Goal: Task Accomplishment & Management: Use online tool/utility

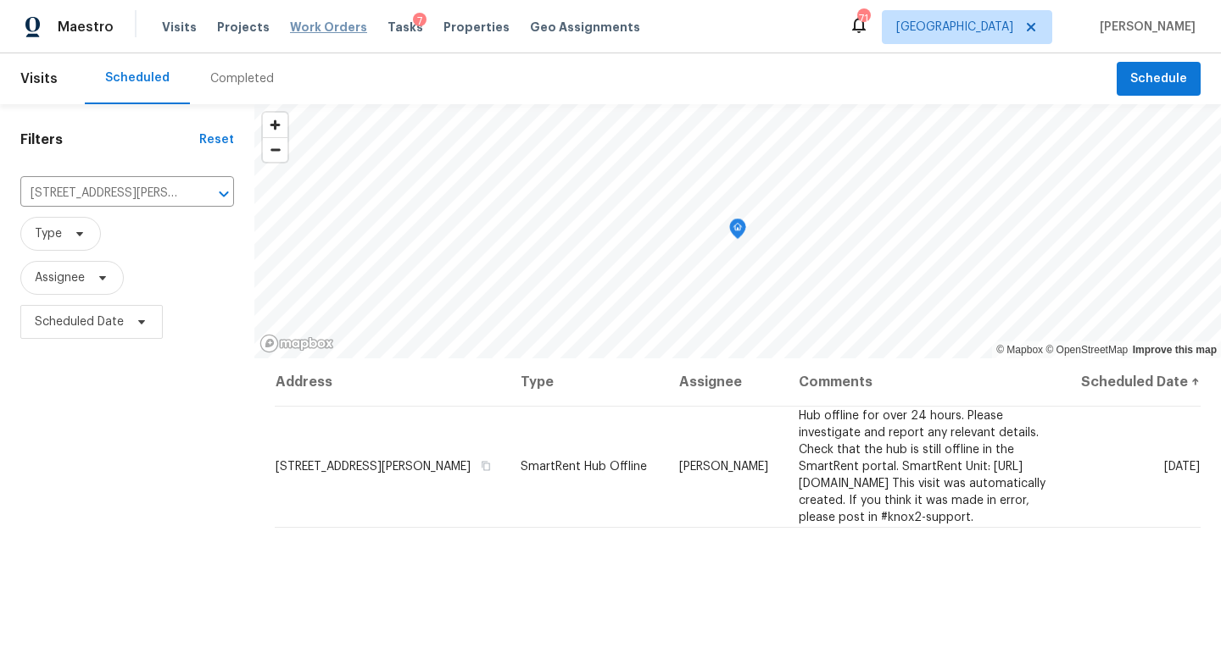
click at [293, 33] on span "Work Orders" at bounding box center [328, 27] width 77 height 17
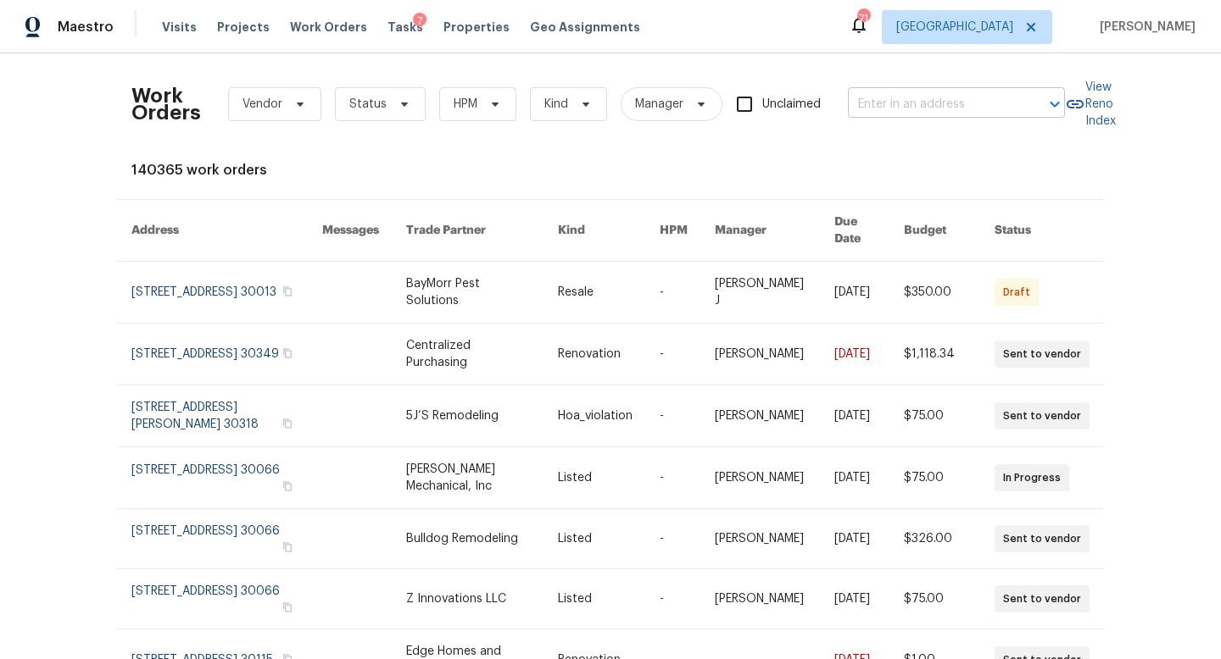
click at [921, 107] on input "text" at bounding box center [933, 105] width 170 height 26
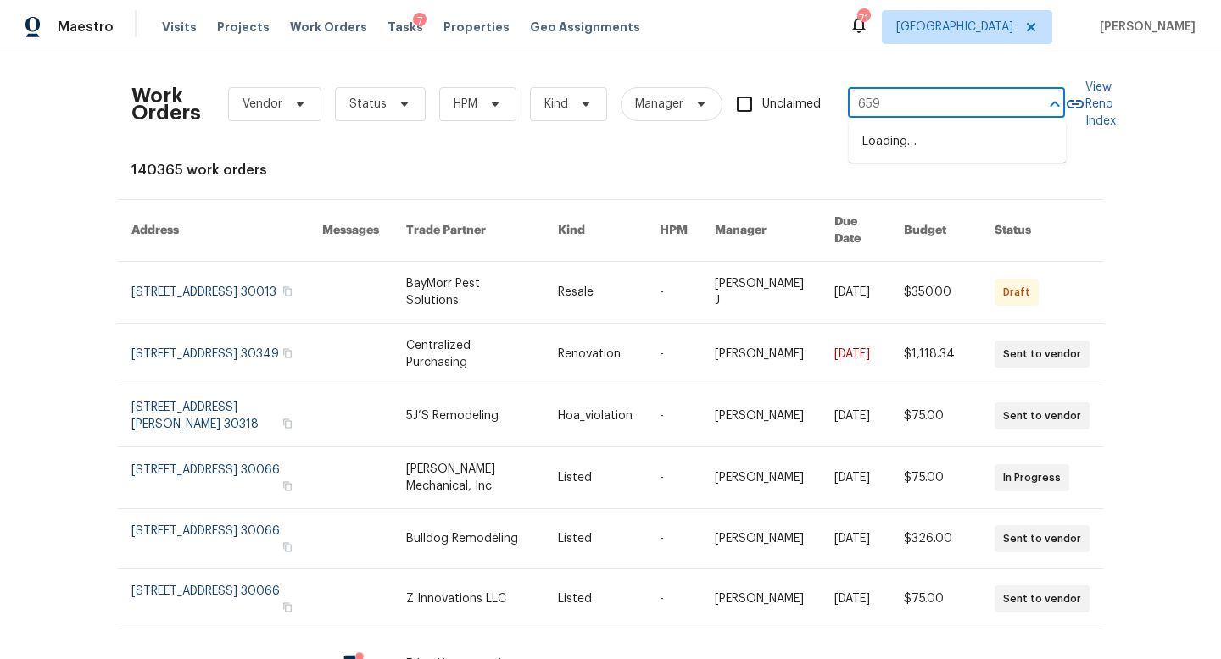
type input "6590"
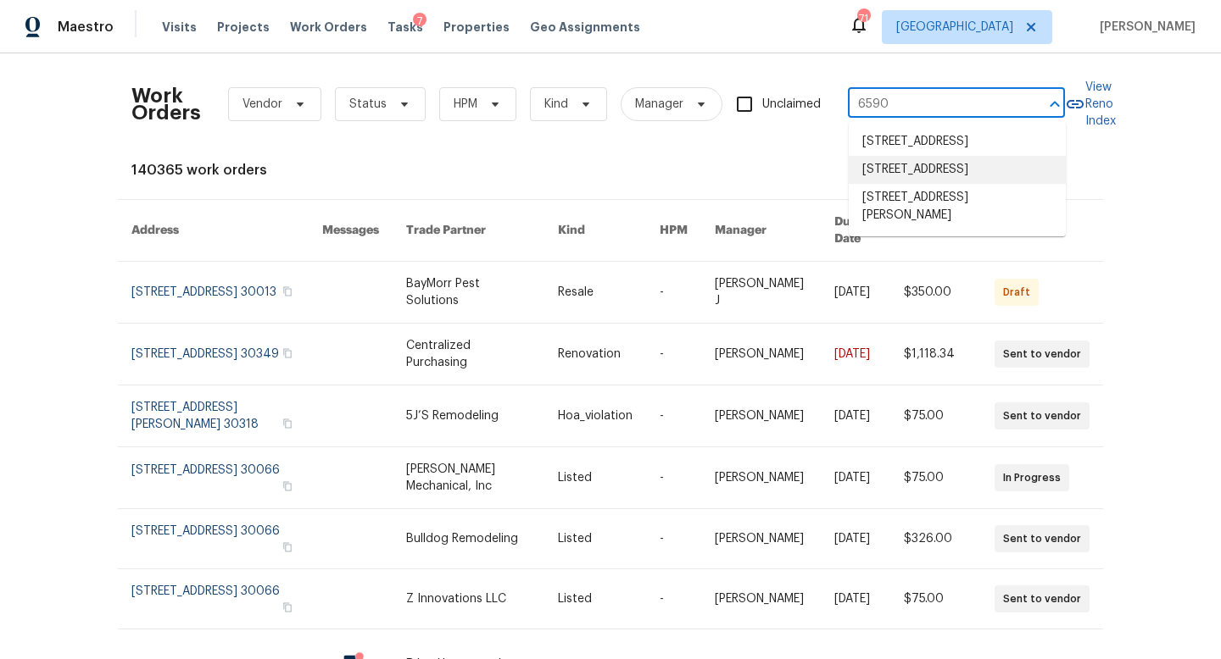
click at [924, 184] on li "[STREET_ADDRESS]" at bounding box center [957, 170] width 217 height 28
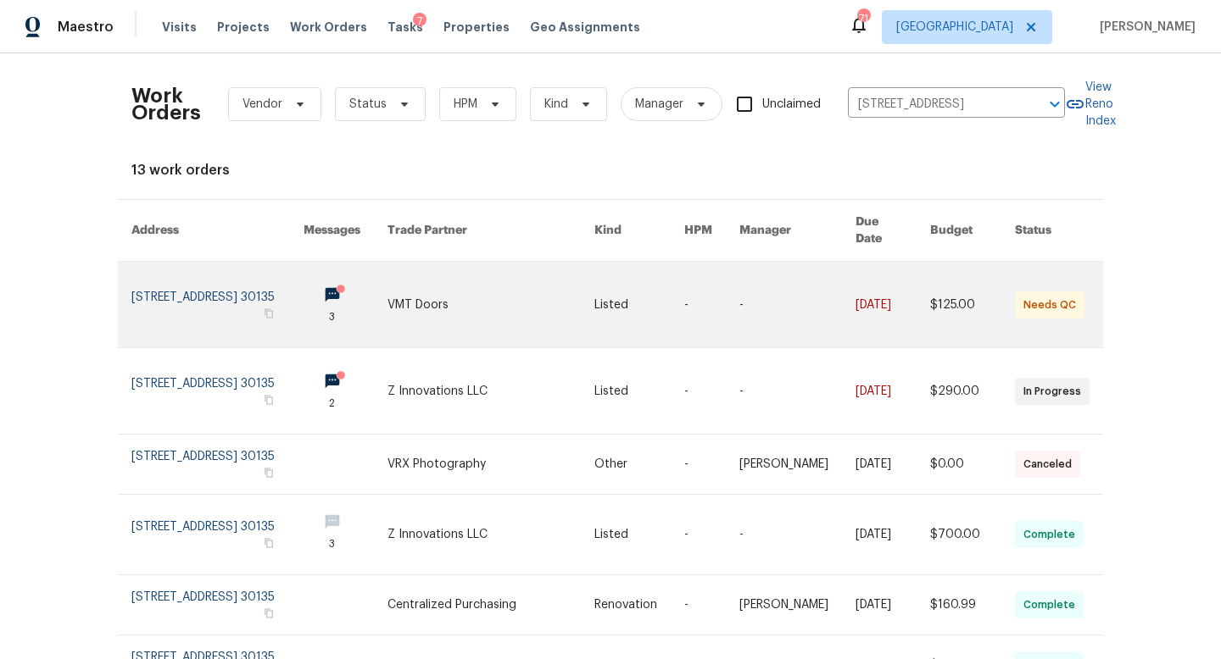
click at [189, 279] on link at bounding box center [217, 305] width 172 height 86
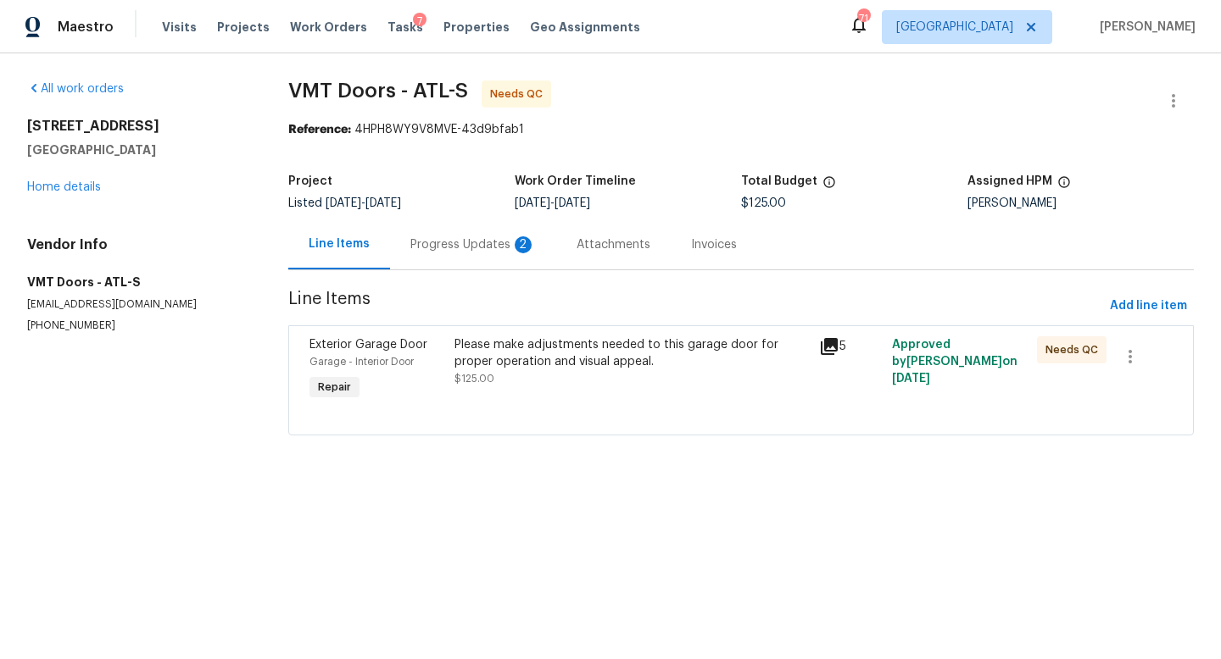
click at [479, 251] on div "Progress Updates 2" at bounding box center [472, 244] width 125 height 17
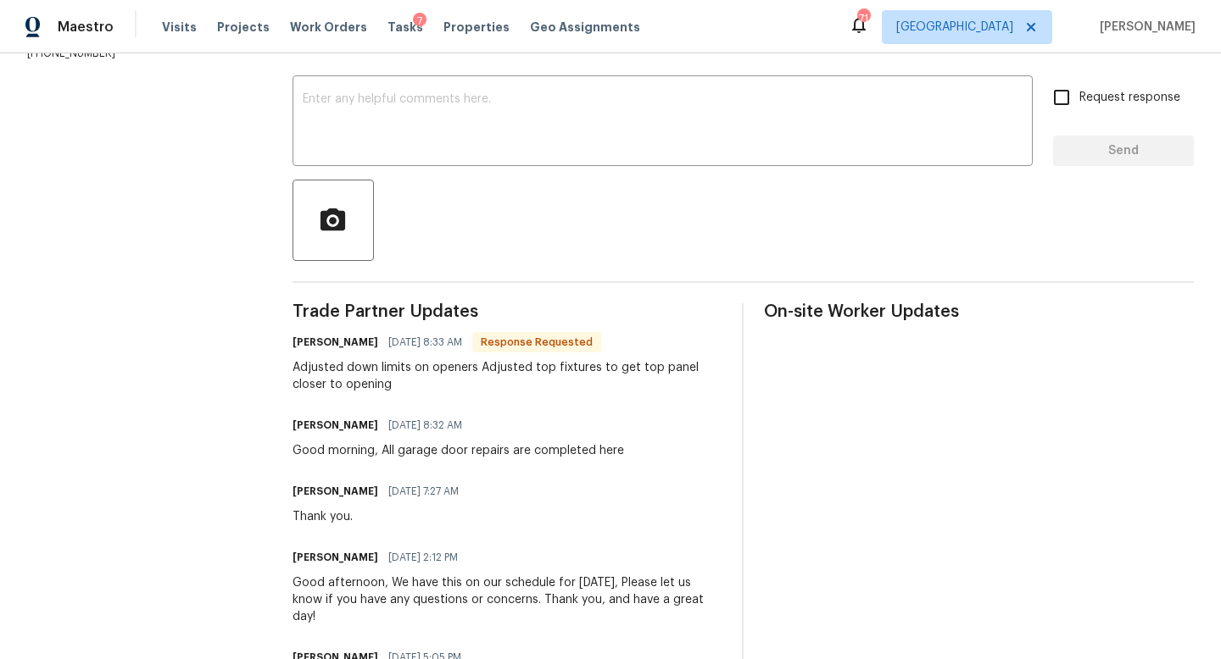
scroll to position [261, 0]
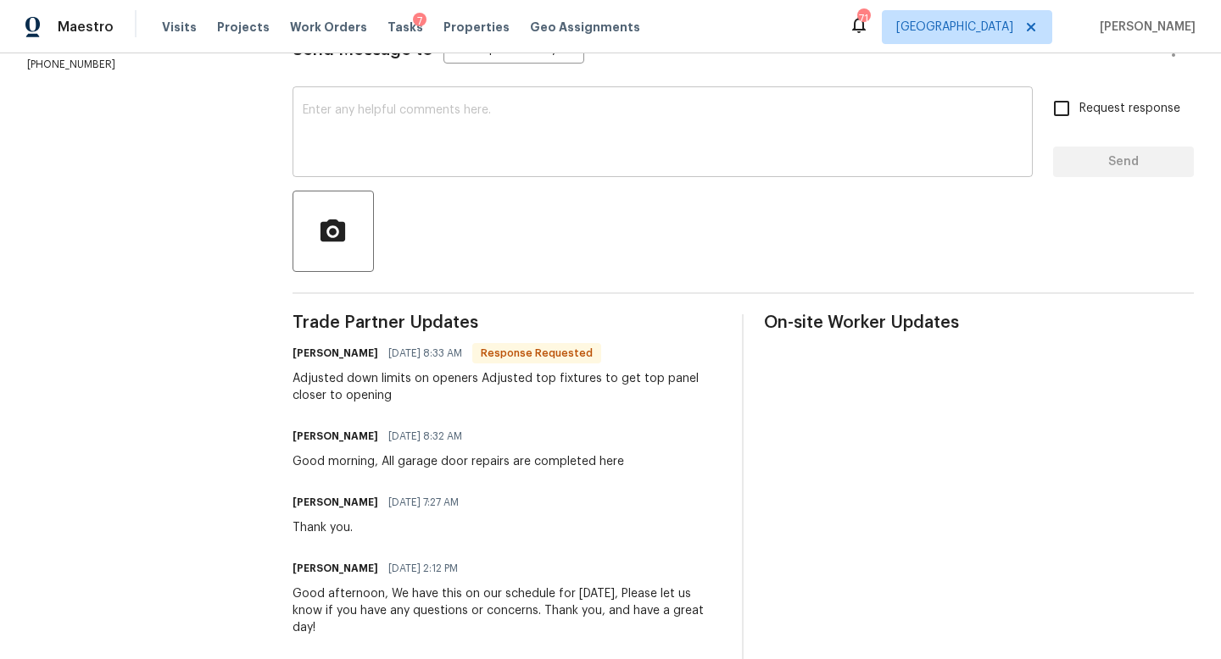
click at [392, 138] on textarea at bounding box center [663, 133] width 720 height 59
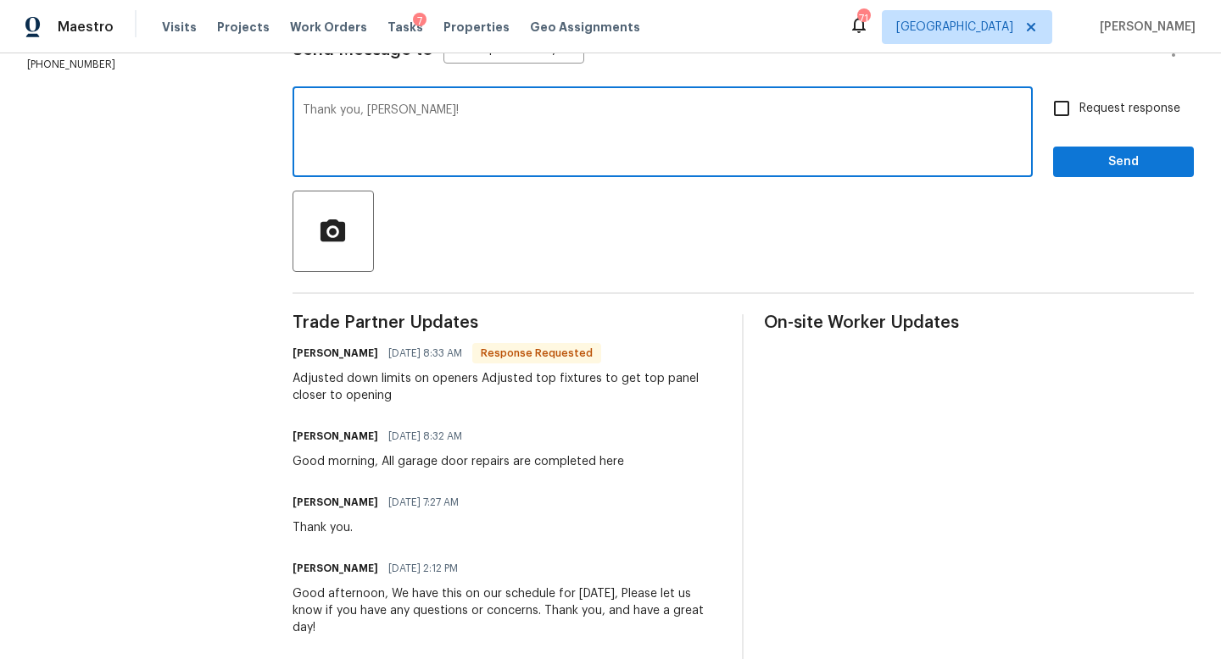
type textarea "Thank you, [PERSON_NAME]!"
click at [1066, 104] on input "Request response" at bounding box center [1061, 109] width 36 height 36
checkbox input "true"
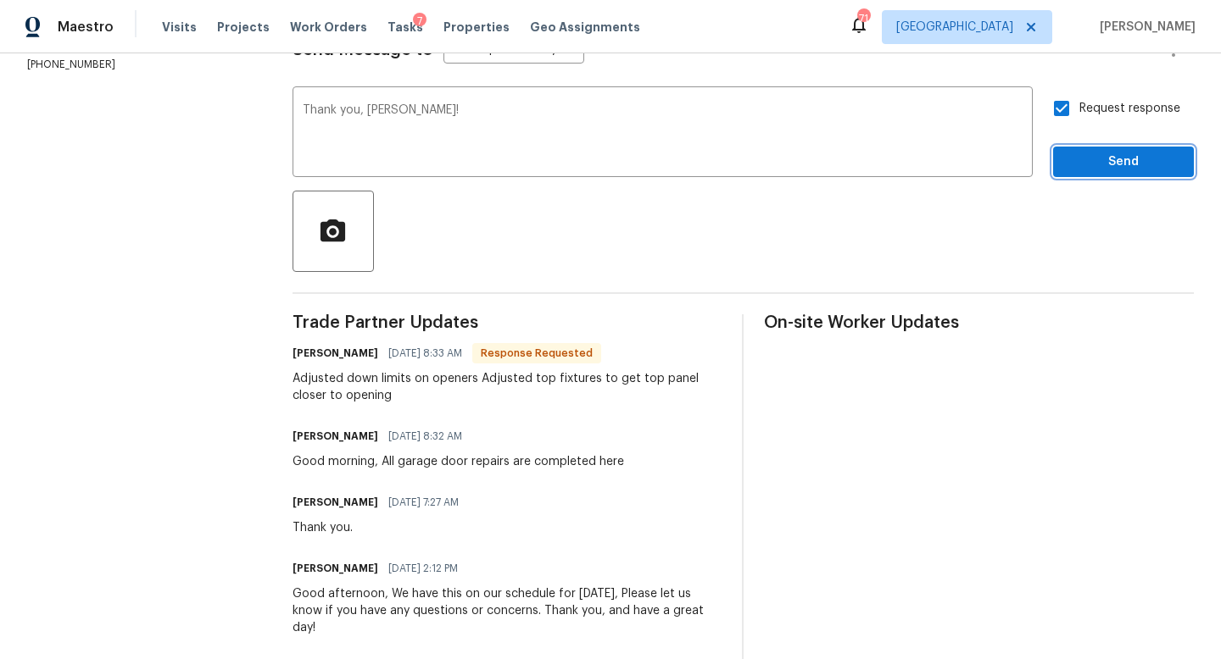
click at [1086, 163] on span "Send" at bounding box center [1123, 162] width 114 height 21
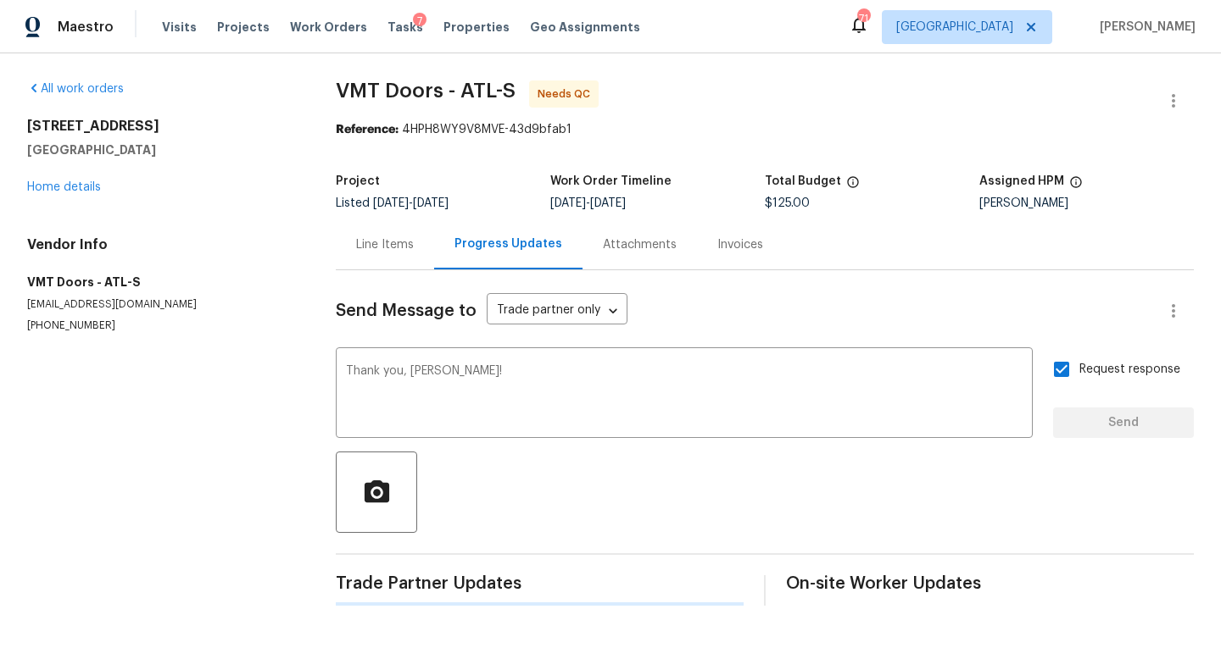
scroll to position [0, 0]
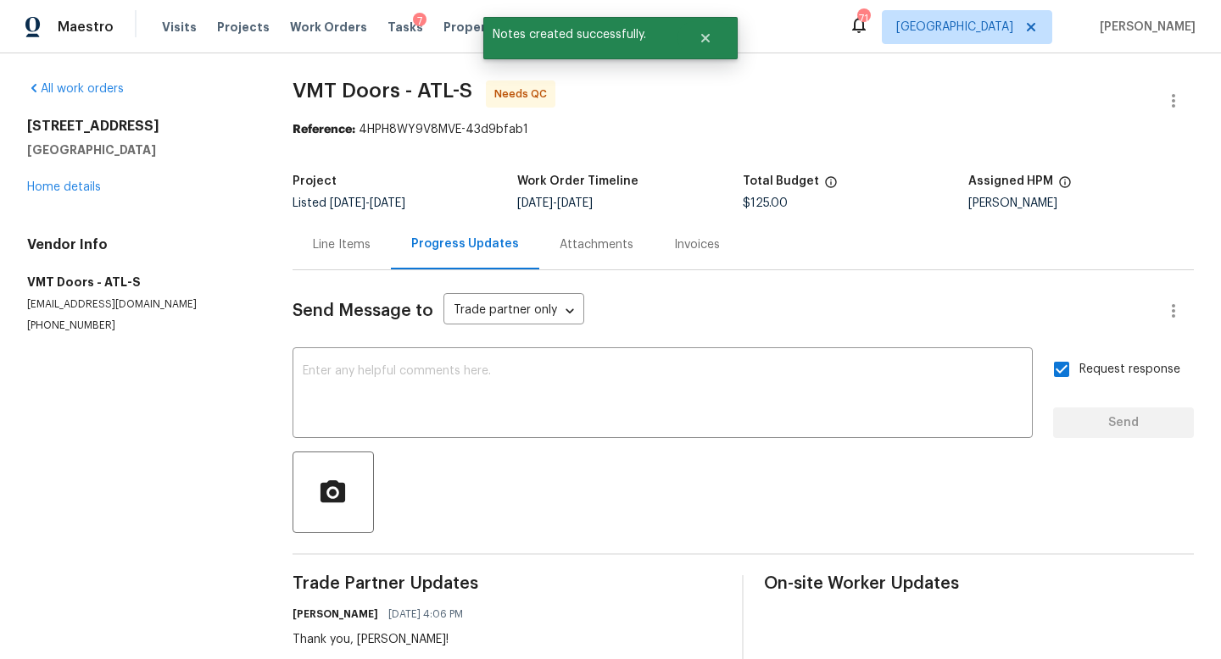
click at [345, 243] on div "Line Items" at bounding box center [342, 244] width 58 height 17
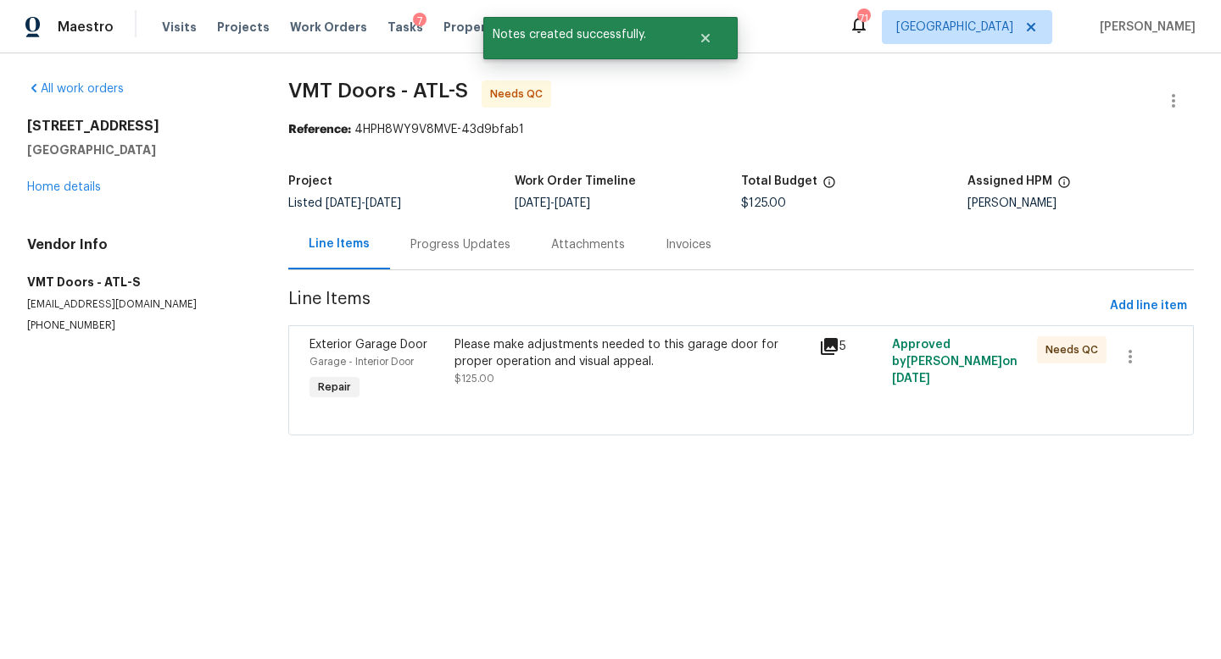
click at [564, 359] on div "Please make adjustments needed to this garage door for proper operation and vis…" at bounding box center [630, 354] width 353 height 34
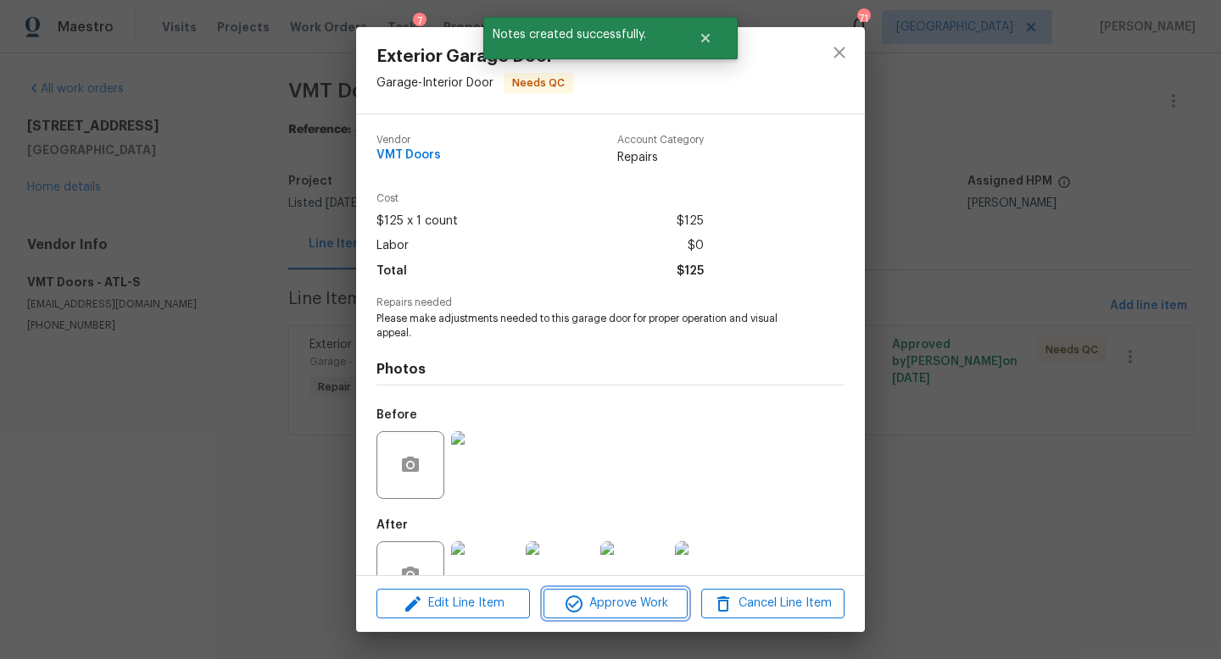
click at [609, 595] on span "Approve Work" at bounding box center [614, 603] width 133 height 21
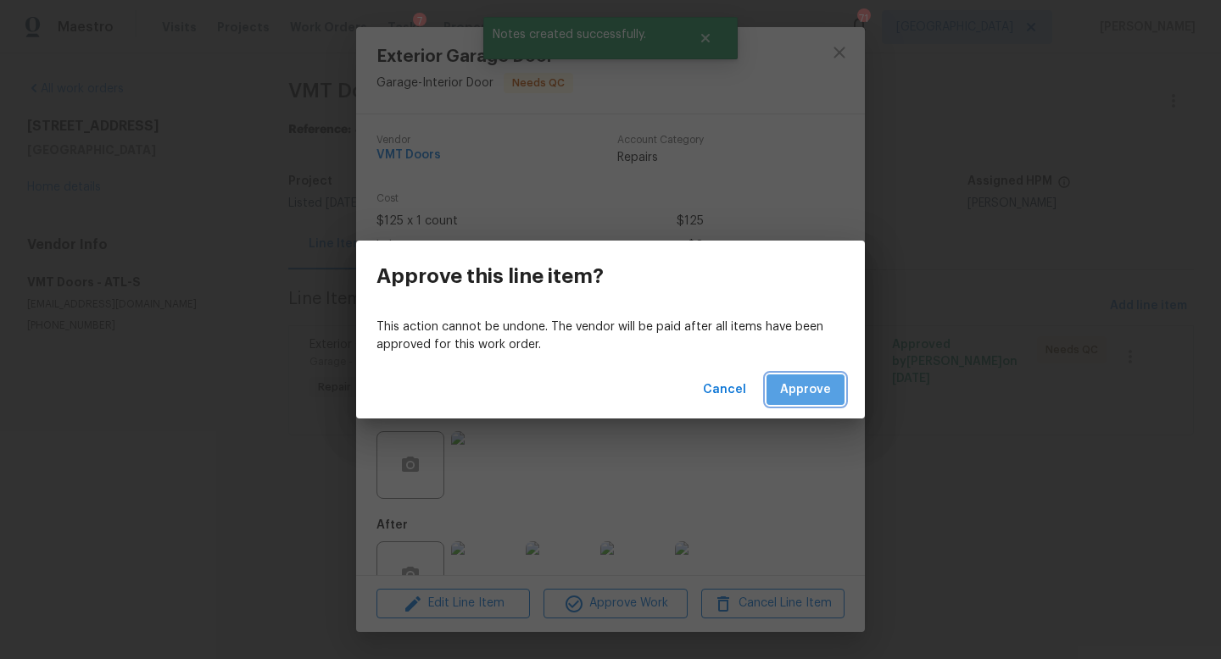
click at [802, 395] on span "Approve" at bounding box center [805, 390] width 51 height 21
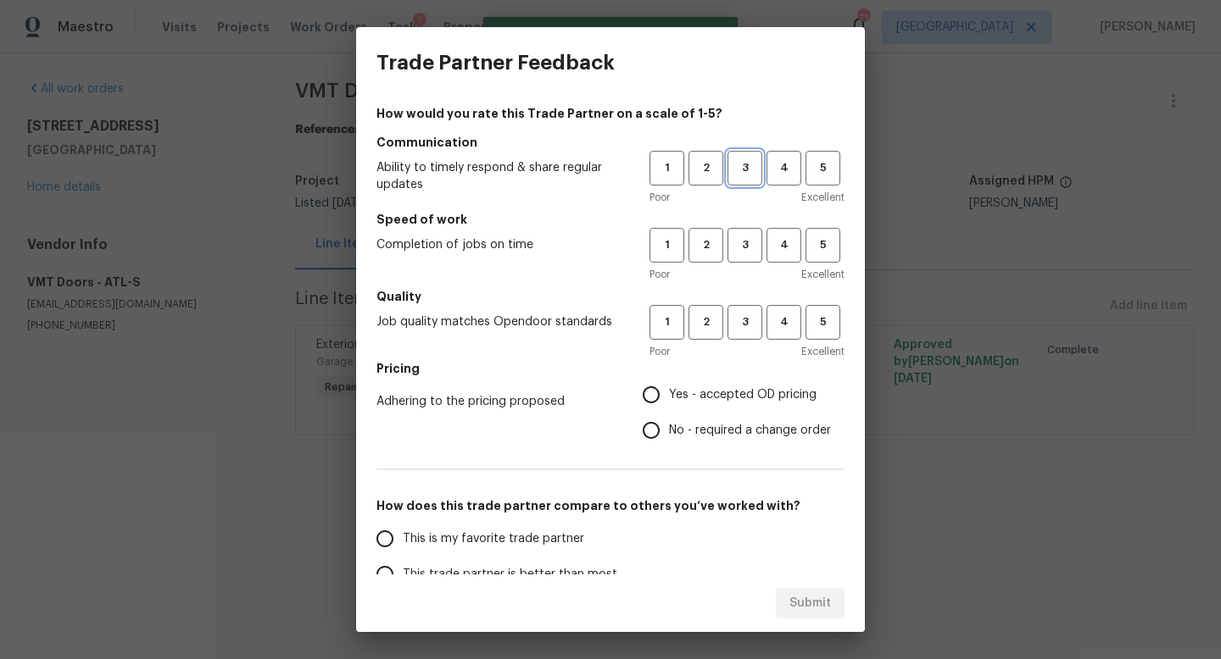
click at [737, 166] on span "3" at bounding box center [744, 168] width 31 height 19
click at [743, 248] on span "3" at bounding box center [744, 245] width 31 height 19
click at [743, 326] on span "3" at bounding box center [744, 322] width 31 height 19
click at [671, 390] on span "Yes - accepted OD pricing" at bounding box center [742, 396] width 147 height 18
click at [669, 390] on input "Yes - accepted OD pricing" at bounding box center [651, 395] width 36 height 36
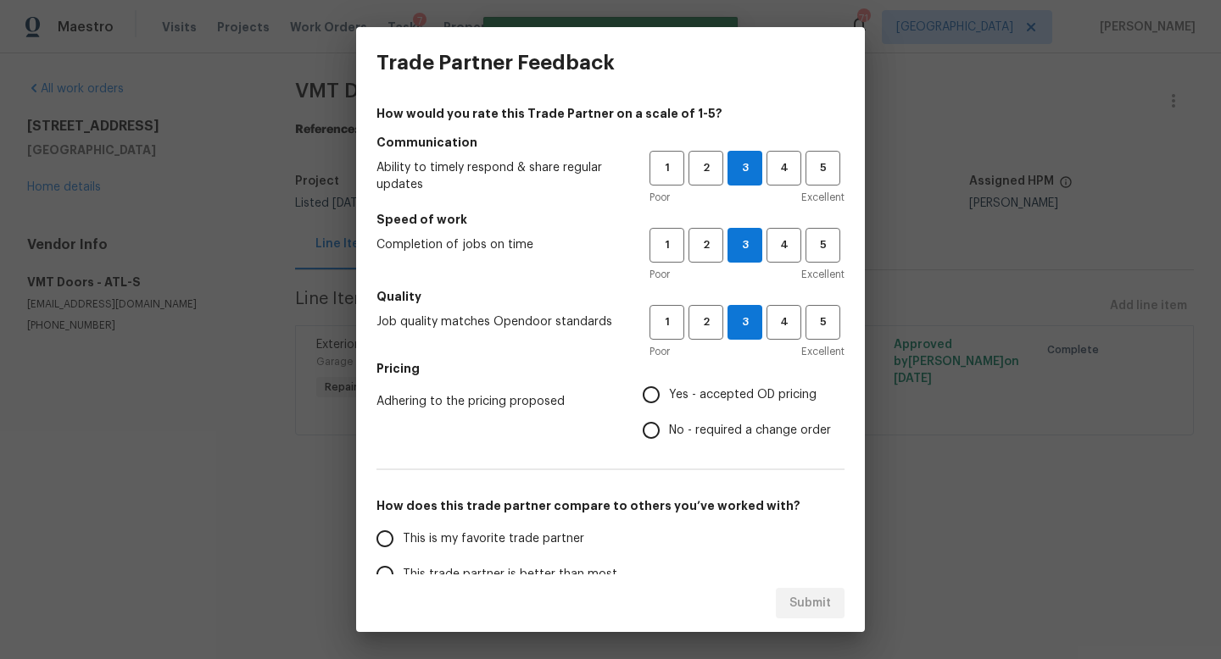
radio input "true"
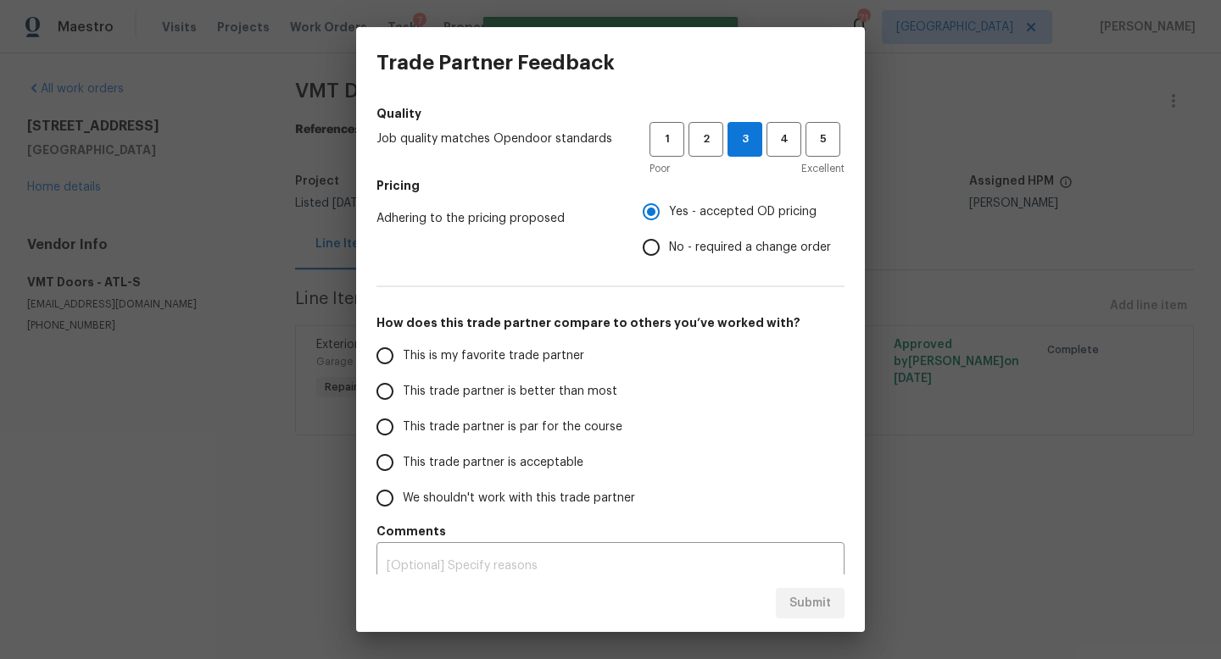
scroll to position [184, 0]
click at [493, 428] on span "This trade partner is par for the course" at bounding box center [513, 427] width 220 height 18
click at [403, 428] on input "This trade partner is par for the course" at bounding box center [385, 427] width 36 height 36
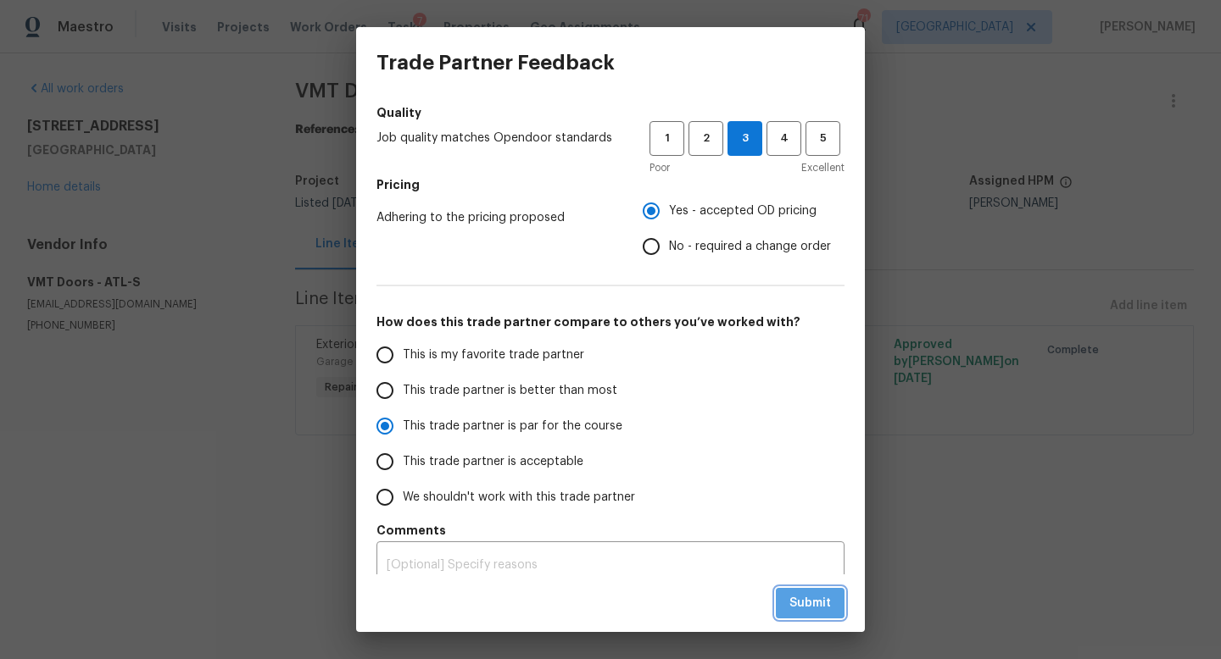
click at [830, 594] on span "Submit" at bounding box center [810, 603] width 42 height 21
radio input "true"
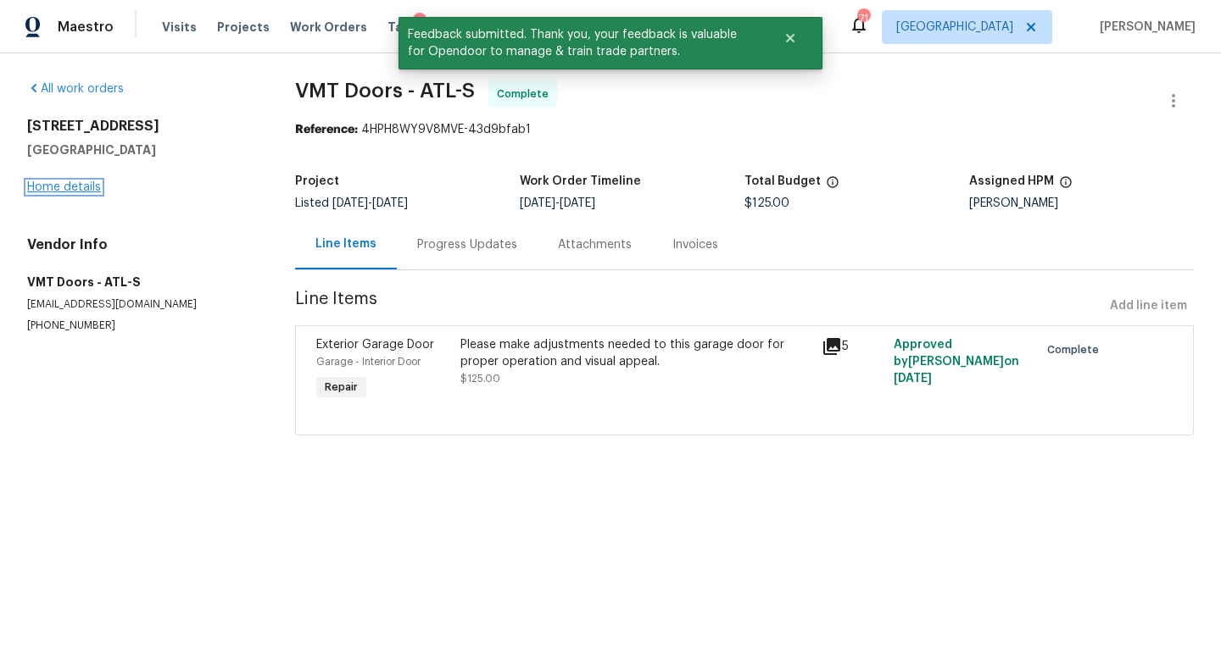
click at [79, 192] on link "Home details" at bounding box center [64, 187] width 74 height 12
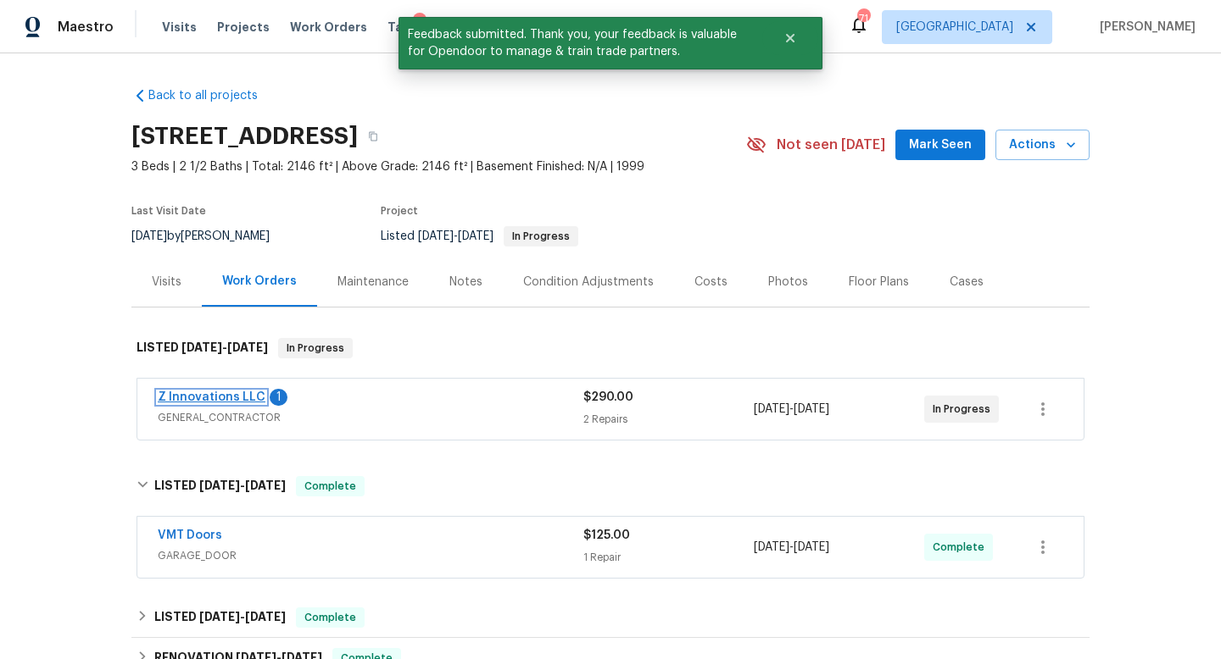
click at [242, 395] on link "Z Innovations LLC" at bounding box center [212, 398] width 108 height 12
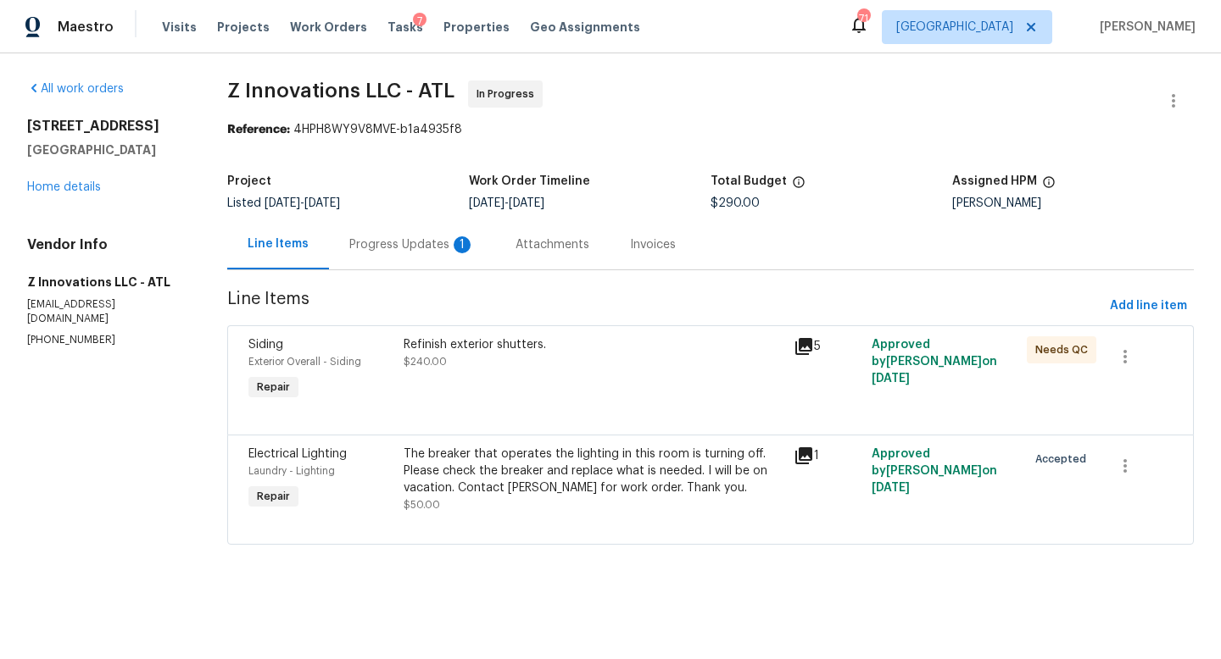
click at [398, 255] on div "Progress Updates 1" at bounding box center [412, 245] width 166 height 50
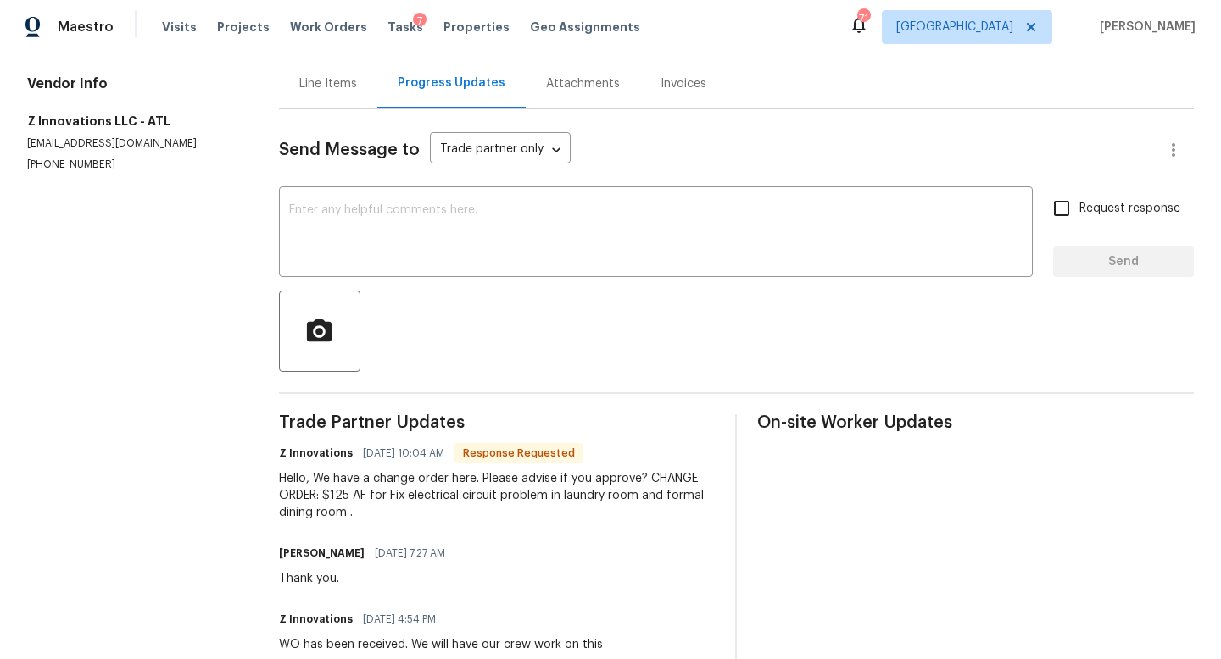
scroll to position [164, 0]
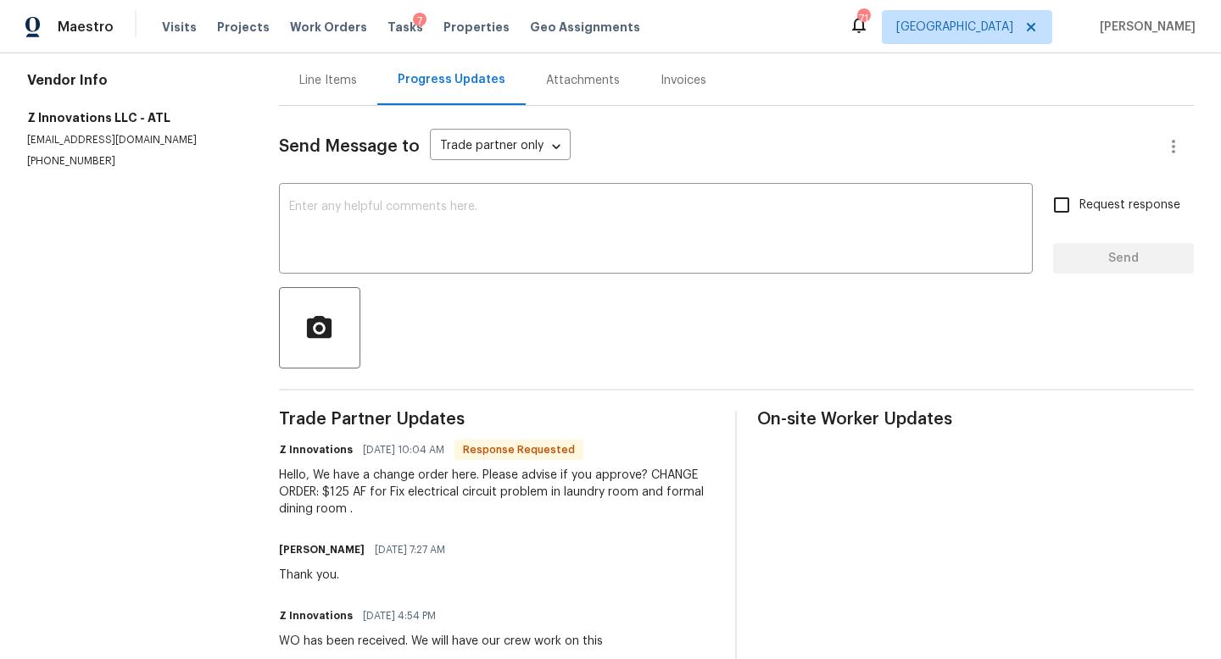
click at [344, 79] on div "Line Items" at bounding box center [328, 80] width 58 height 17
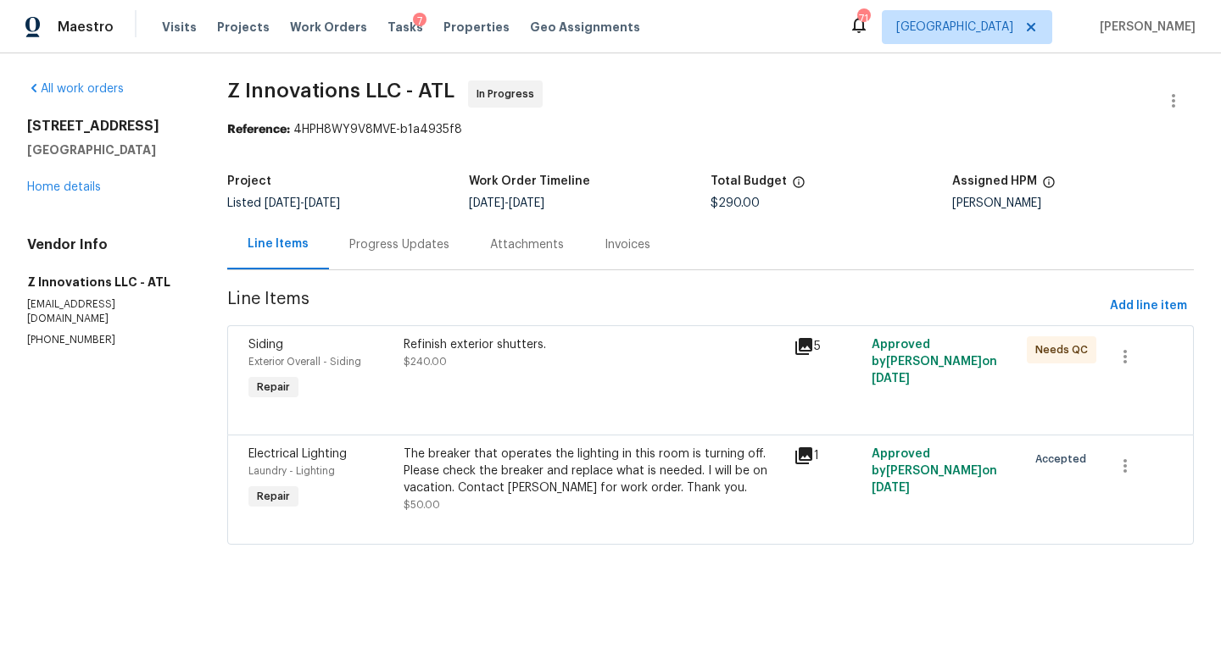
click at [644, 466] on div "The breaker that operates the lighting in this room is turning off. Please chec…" at bounding box center [592, 471] width 379 height 51
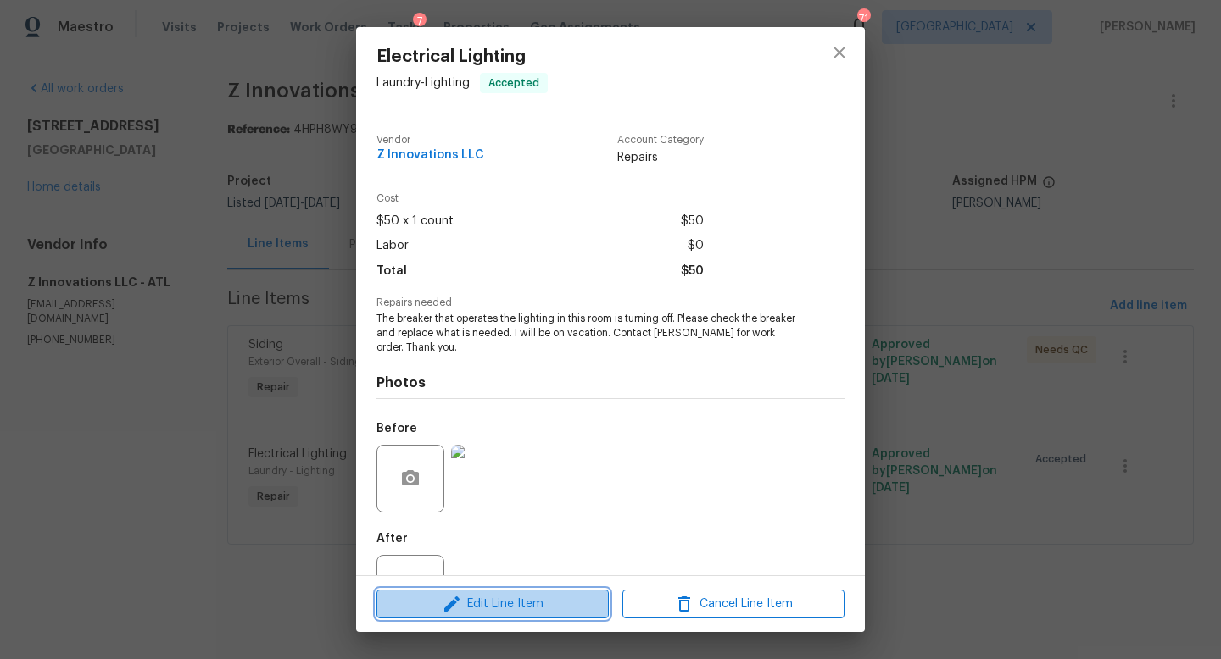
click at [558, 596] on span "Edit Line Item" at bounding box center [492, 604] width 222 height 21
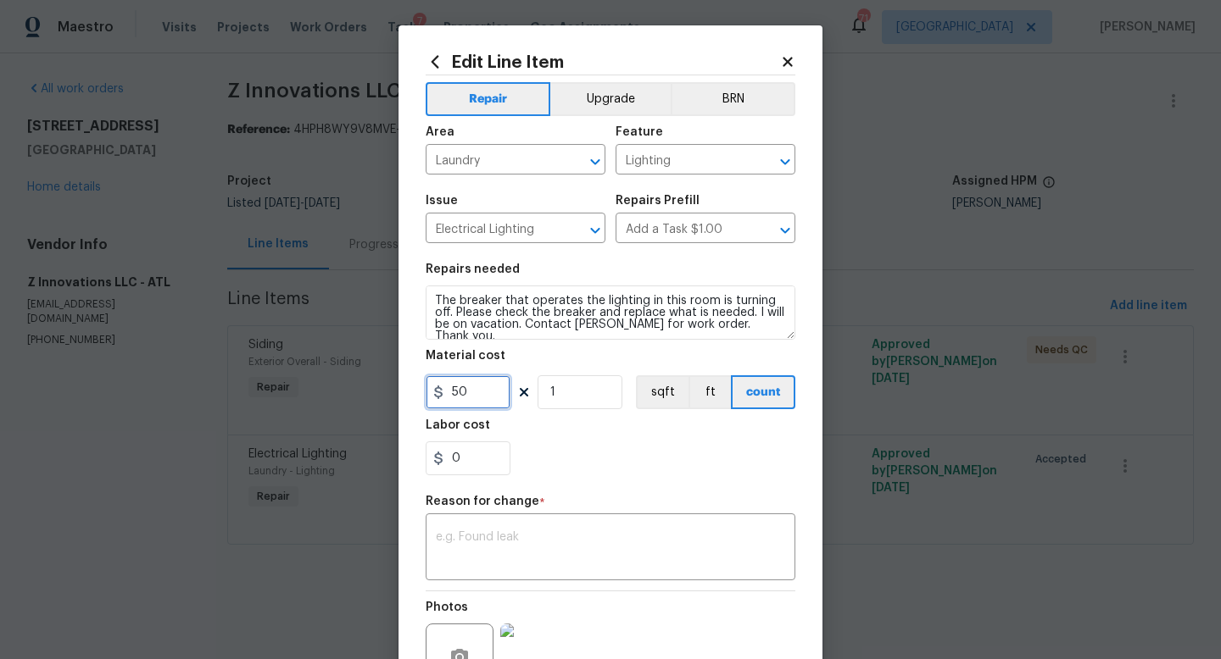
drag, startPoint x: 476, startPoint y: 399, endPoint x: 403, endPoint y: 396, distance: 72.1
click at [403, 396] on div "Edit Line Item Repair Upgrade BRN Area Laundry ​ Feature Lighting ​ Issue Elect…" at bounding box center [610, 417] width 424 height 784
type input "125"
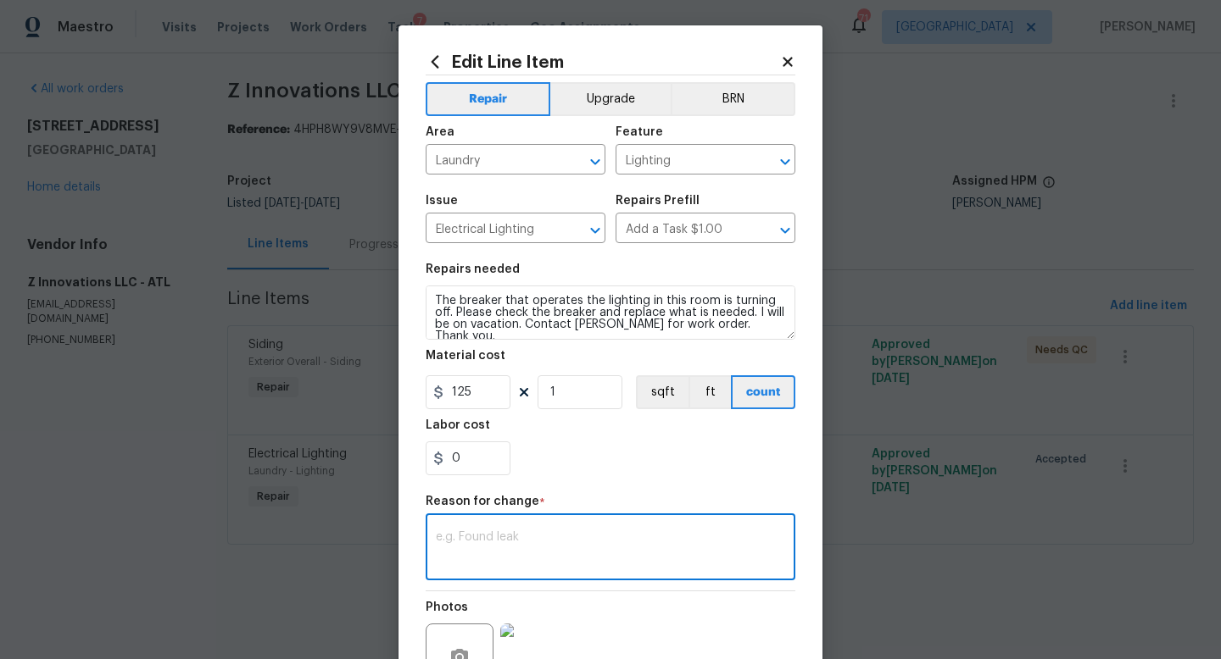
click at [482, 557] on textarea at bounding box center [610, 549] width 349 height 36
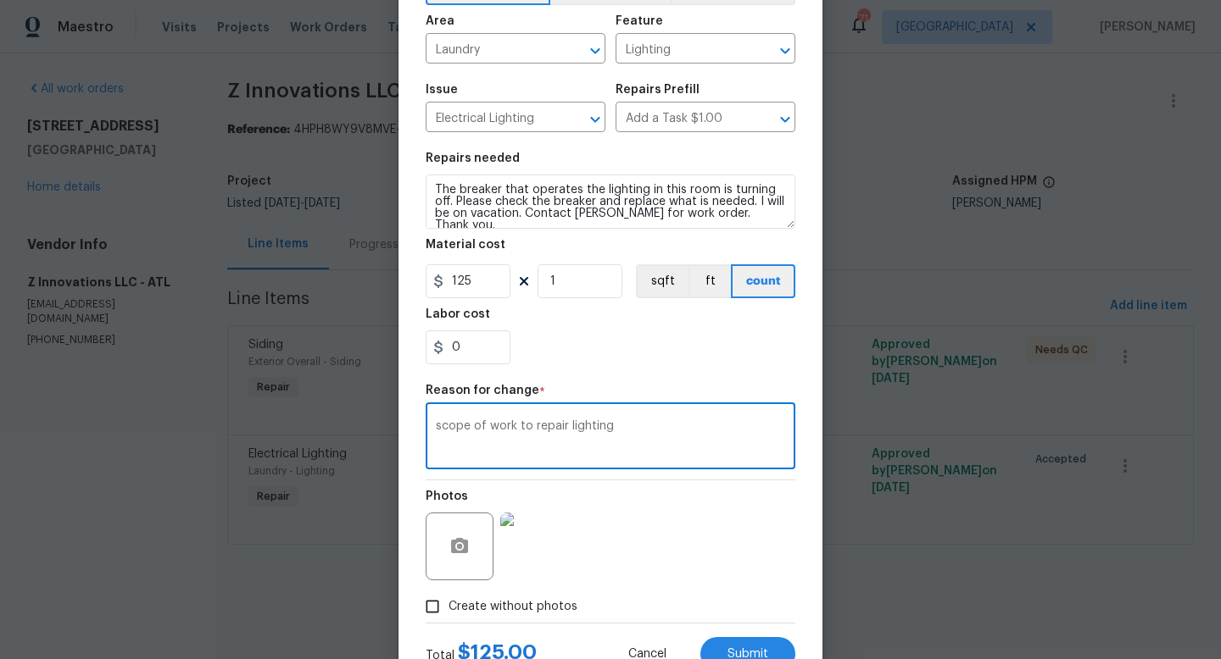
scroll to position [176, 0]
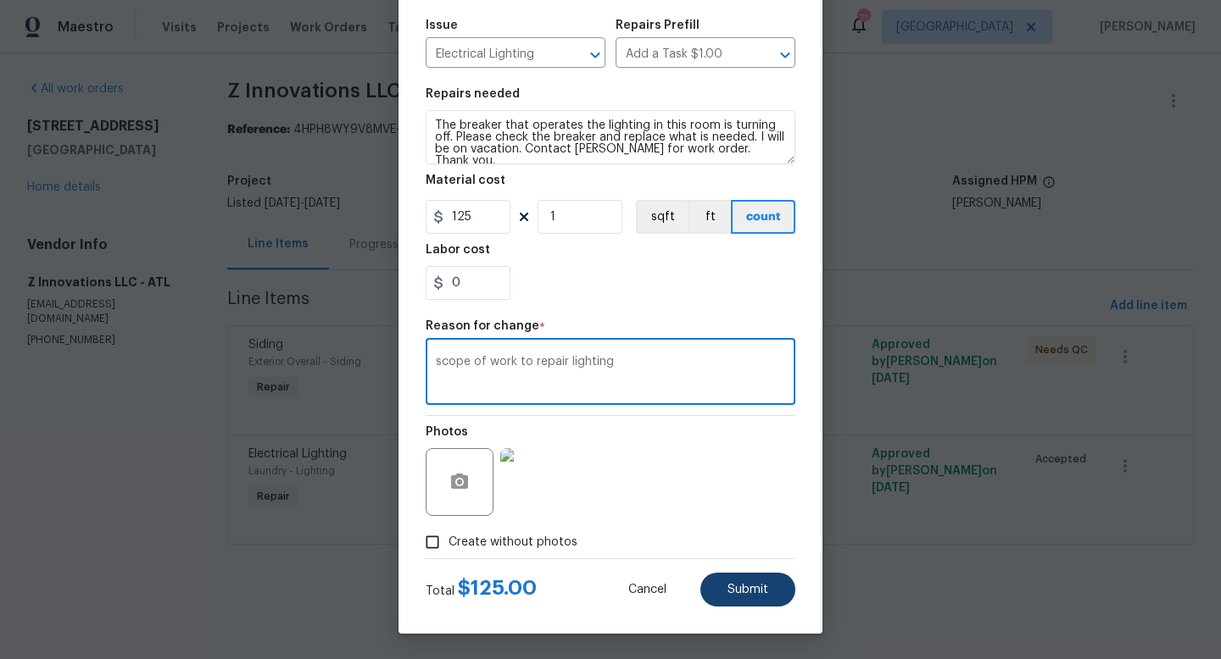
type textarea "scope of work to repair lighting"
click at [747, 581] on button "Submit" at bounding box center [747, 590] width 95 height 34
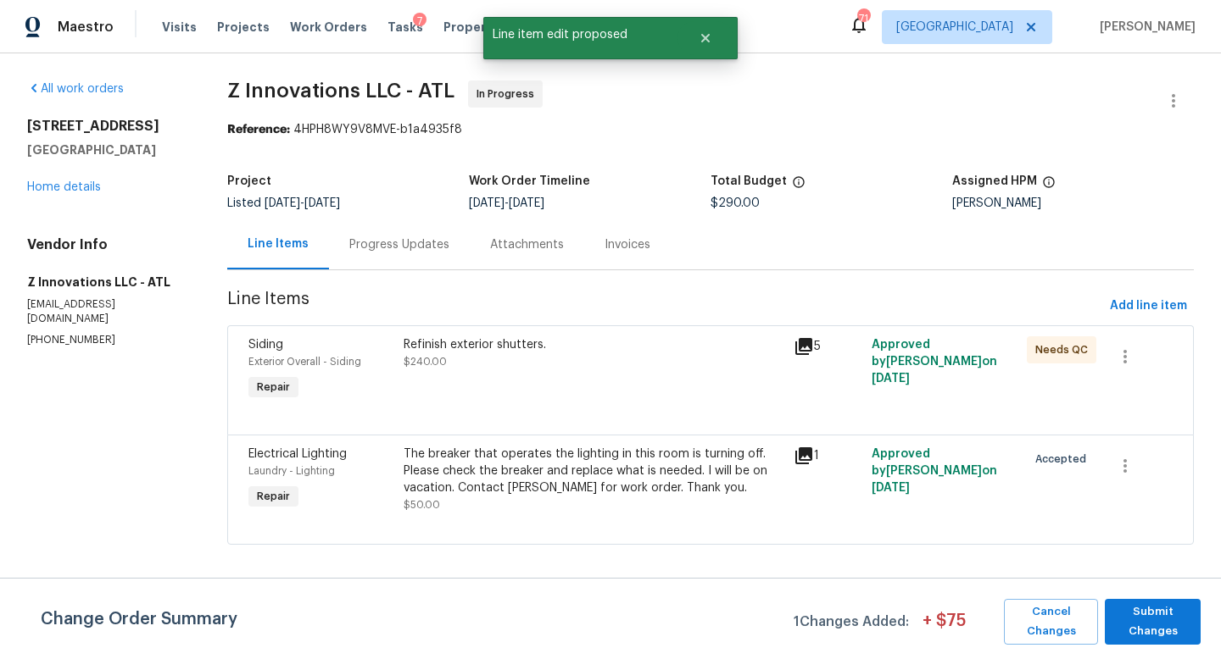
scroll to position [0, 0]
click at [1160, 632] on span "Submit Changes" at bounding box center [1152, 622] width 79 height 39
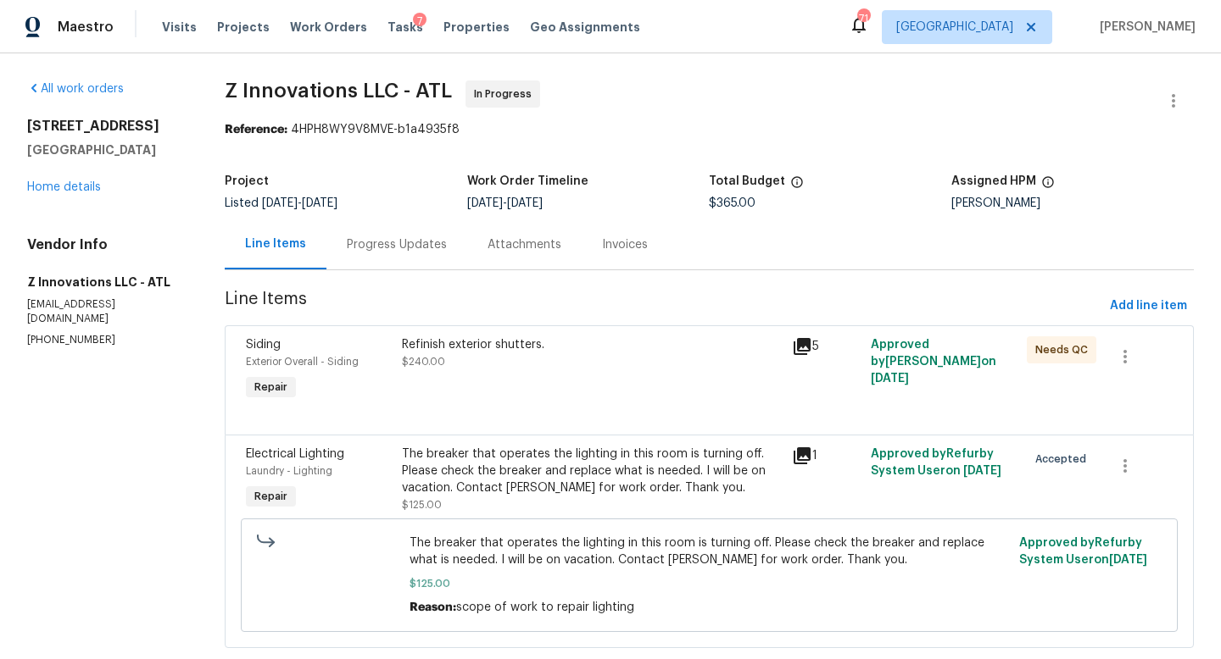
click at [459, 362] on div "Refinish exterior shutters. $240.00" at bounding box center [592, 354] width 381 height 34
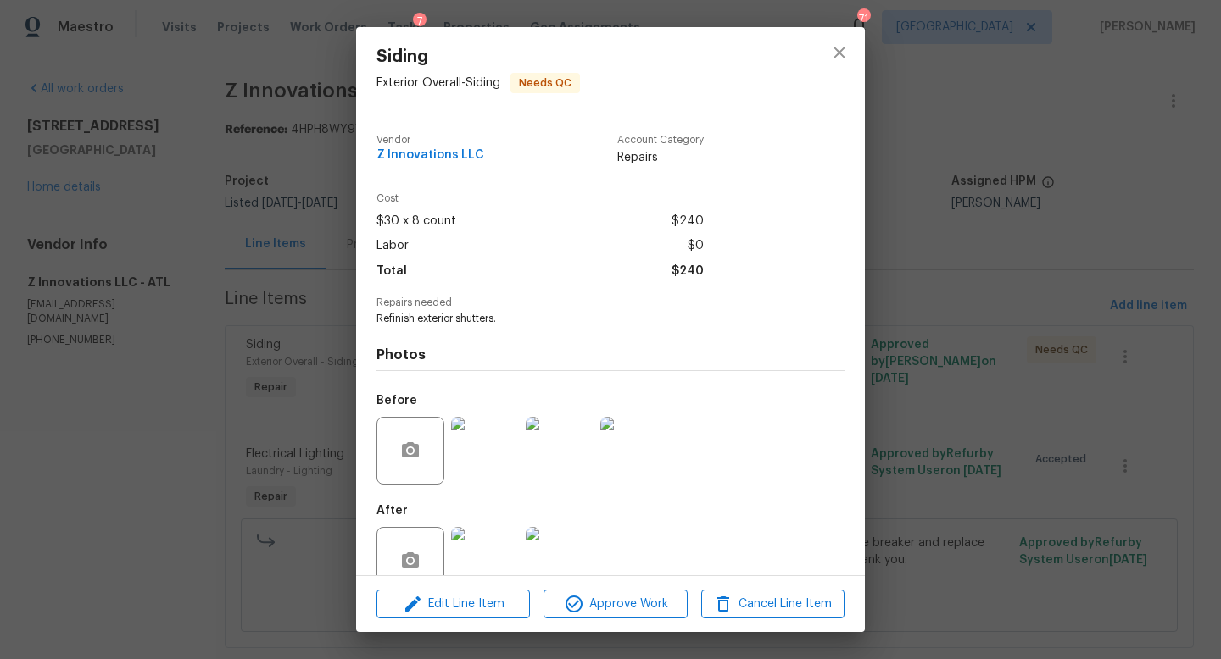
scroll to position [36, 0]
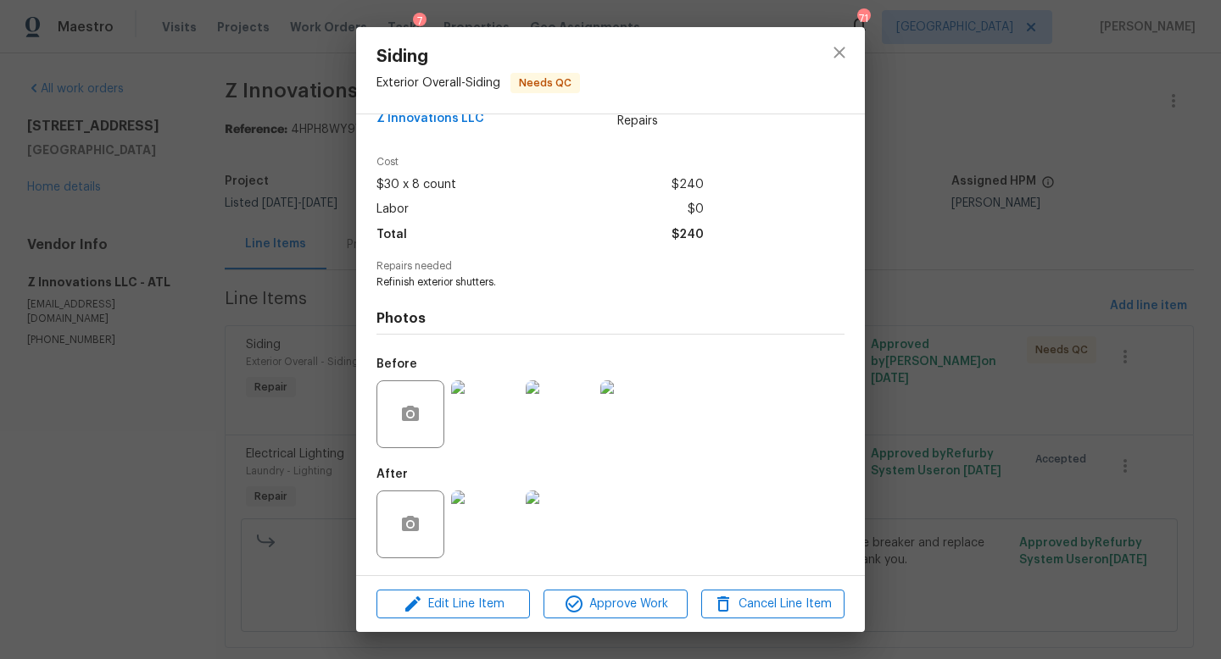
click at [483, 513] on img at bounding box center [485, 525] width 68 height 68
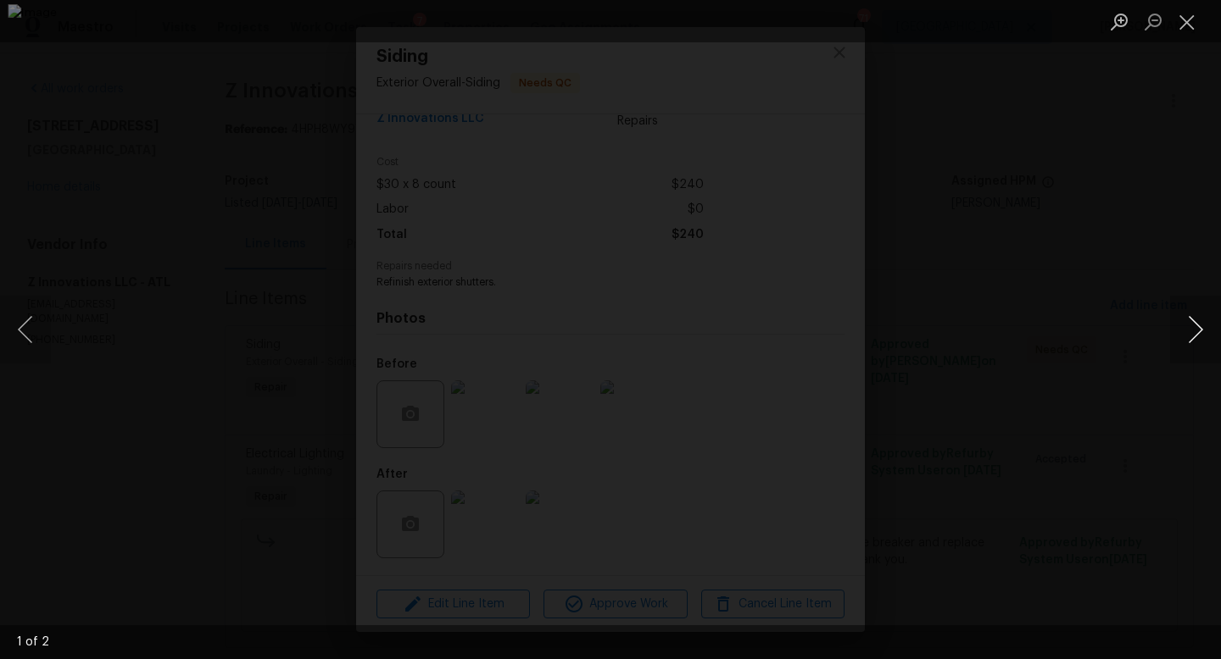
click at [1196, 331] on button "Next image" at bounding box center [1195, 330] width 51 height 68
click at [1186, 35] on button "Close lightbox" at bounding box center [1187, 22] width 34 height 30
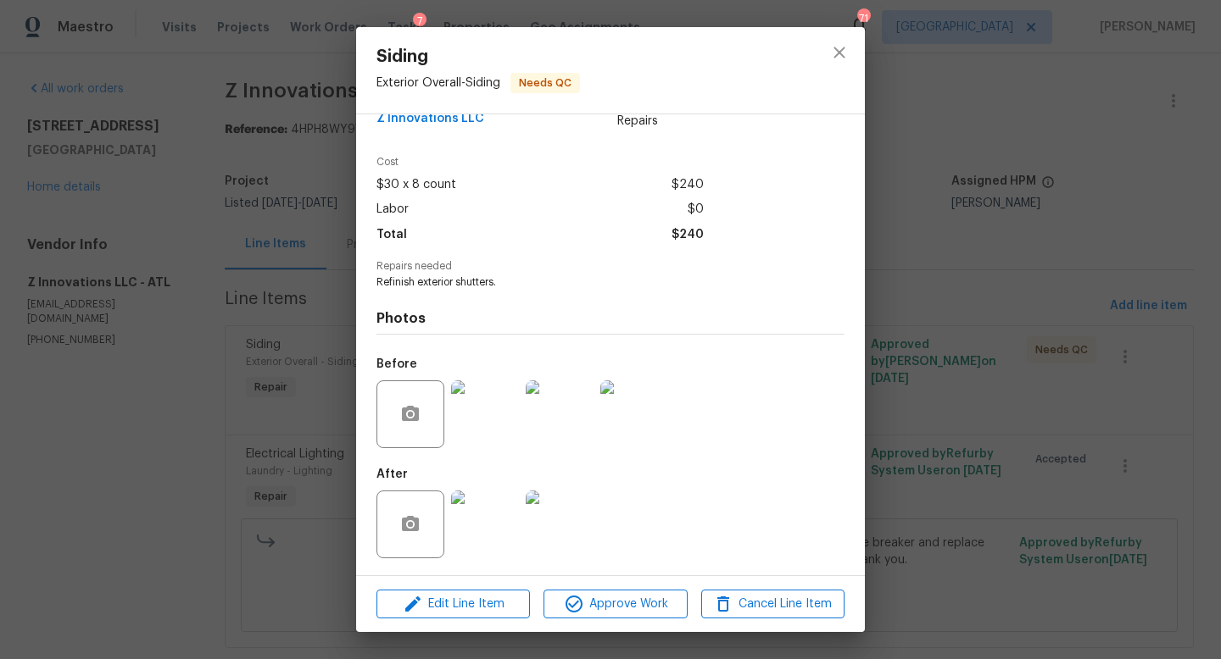
click at [521, 408] on div at bounding box center [485, 414] width 75 height 88
click at [481, 424] on img at bounding box center [485, 415] width 68 height 68
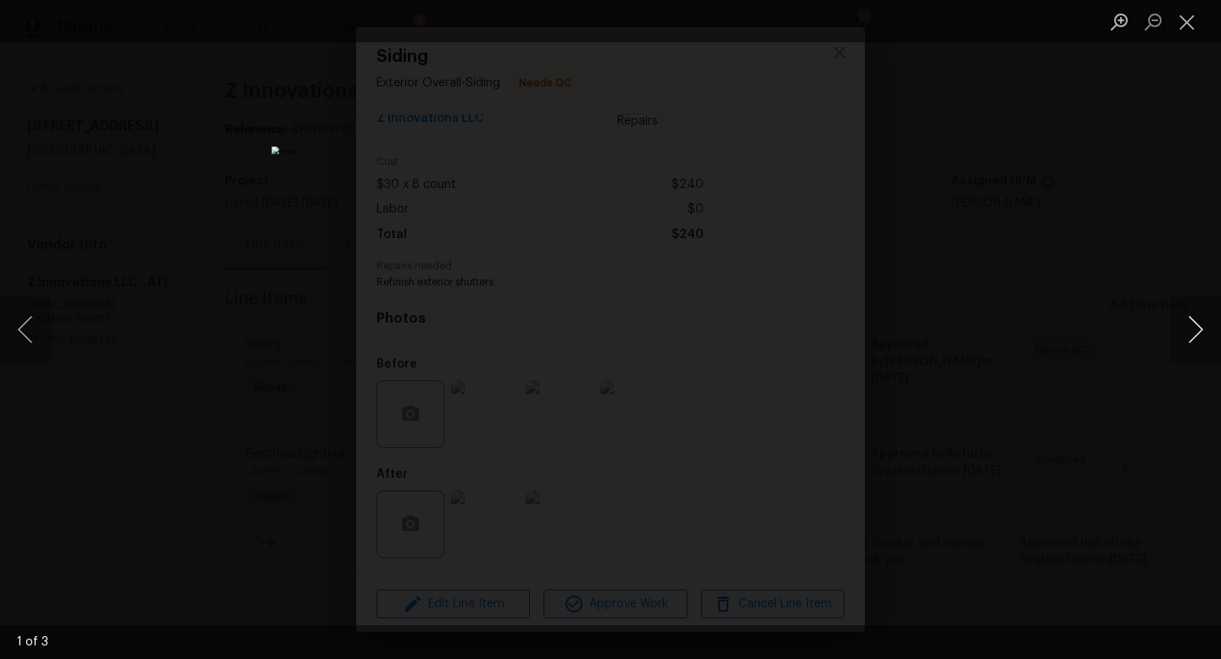
click at [1200, 338] on button "Next image" at bounding box center [1195, 330] width 51 height 68
click at [1182, 28] on button "Close lightbox" at bounding box center [1187, 22] width 34 height 30
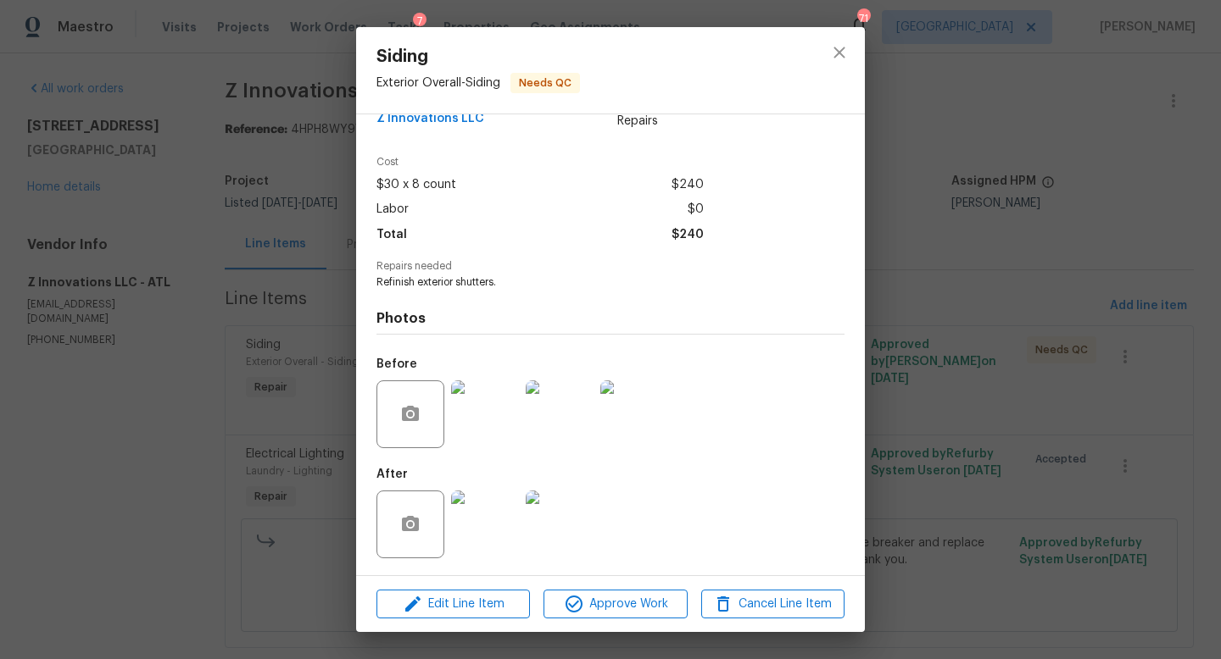
click at [492, 532] on img at bounding box center [485, 525] width 68 height 68
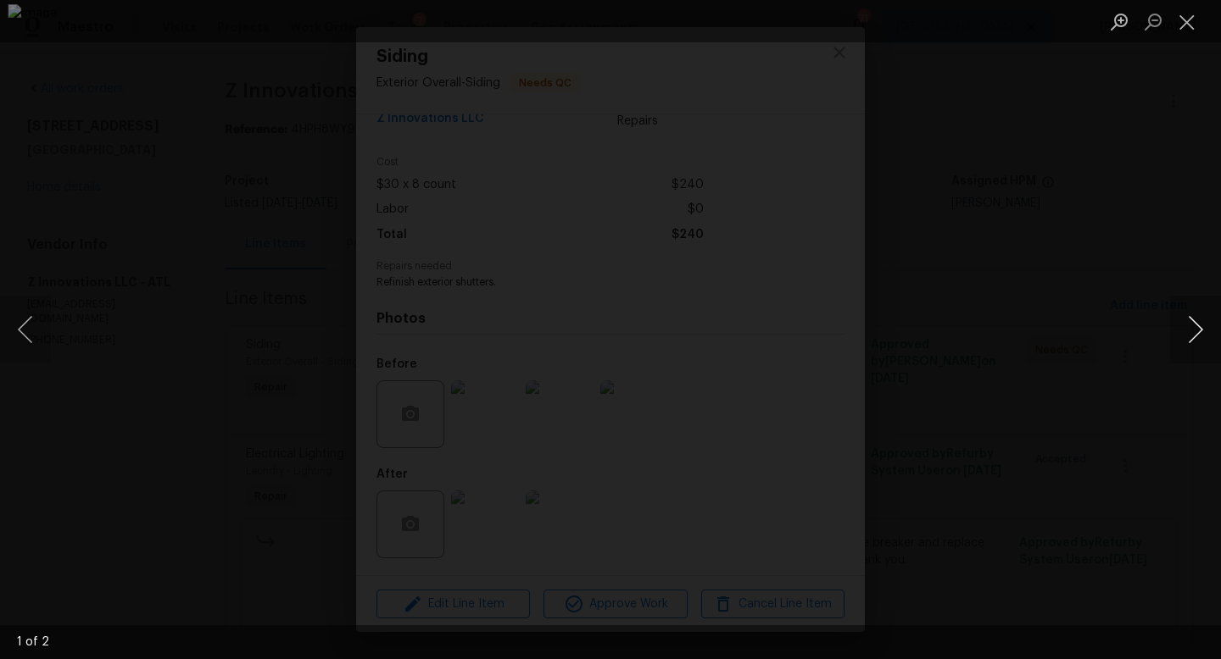
click at [1181, 362] on button "Next image" at bounding box center [1195, 330] width 51 height 68
click at [1181, 361] on button "Next image" at bounding box center [1195, 330] width 51 height 68
click at [1197, 12] on button "Close lightbox" at bounding box center [1187, 22] width 34 height 30
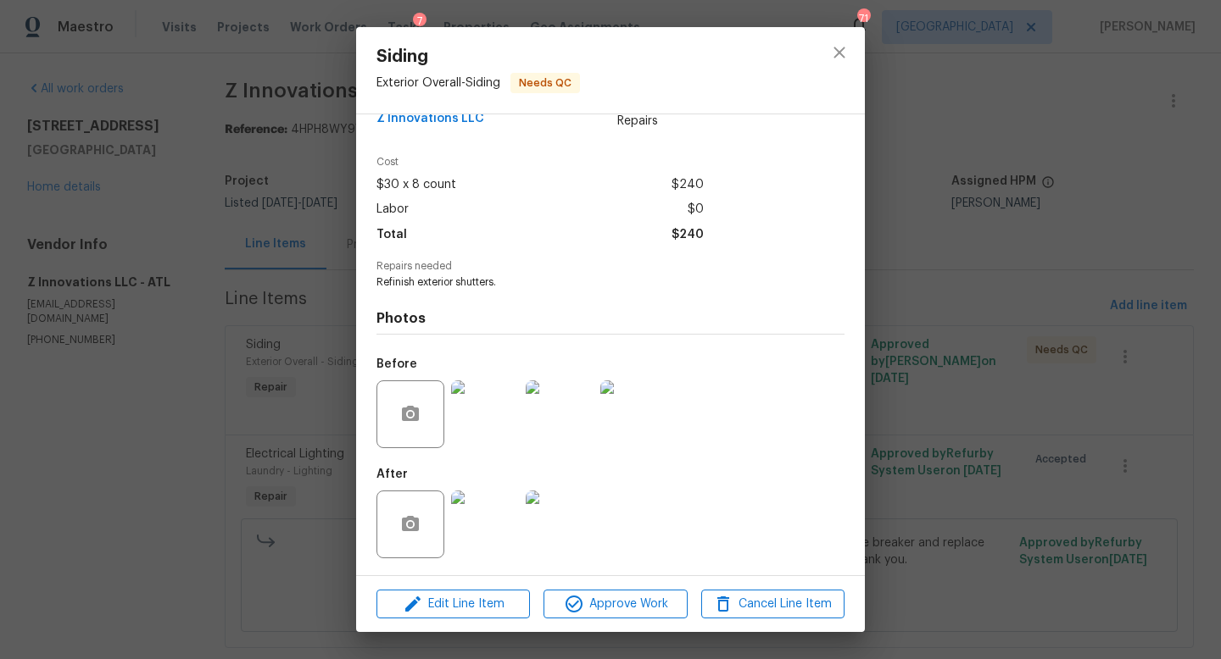
scroll to position [0, 0]
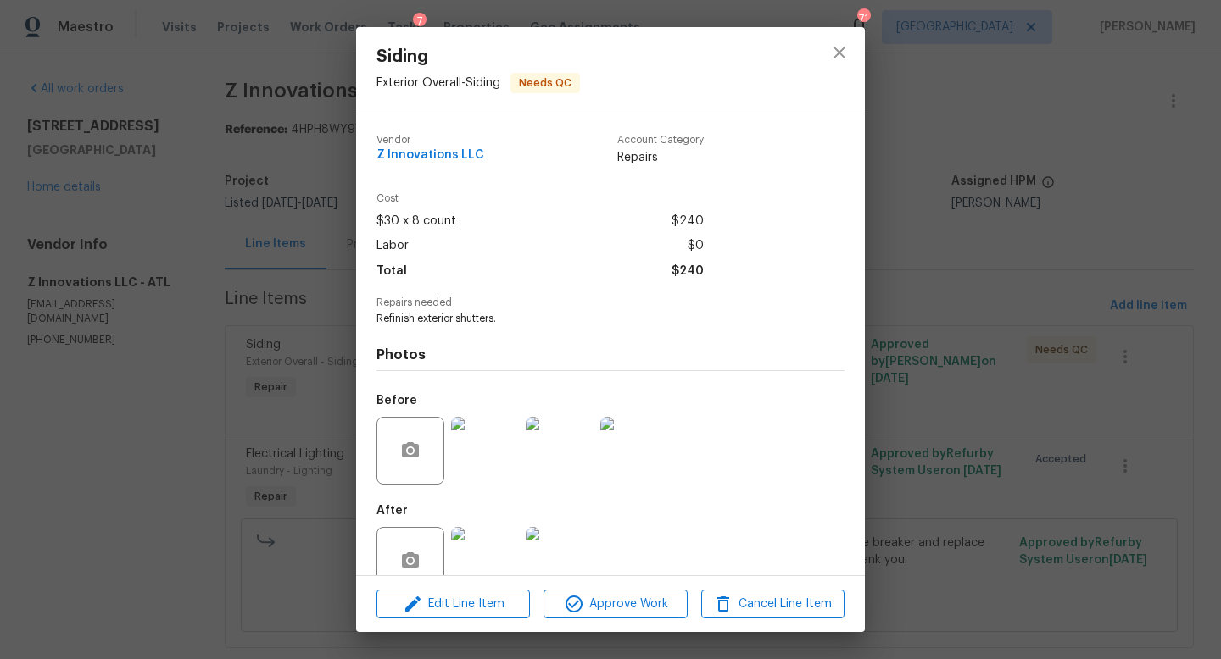
click at [646, 452] on img at bounding box center [634, 451] width 68 height 68
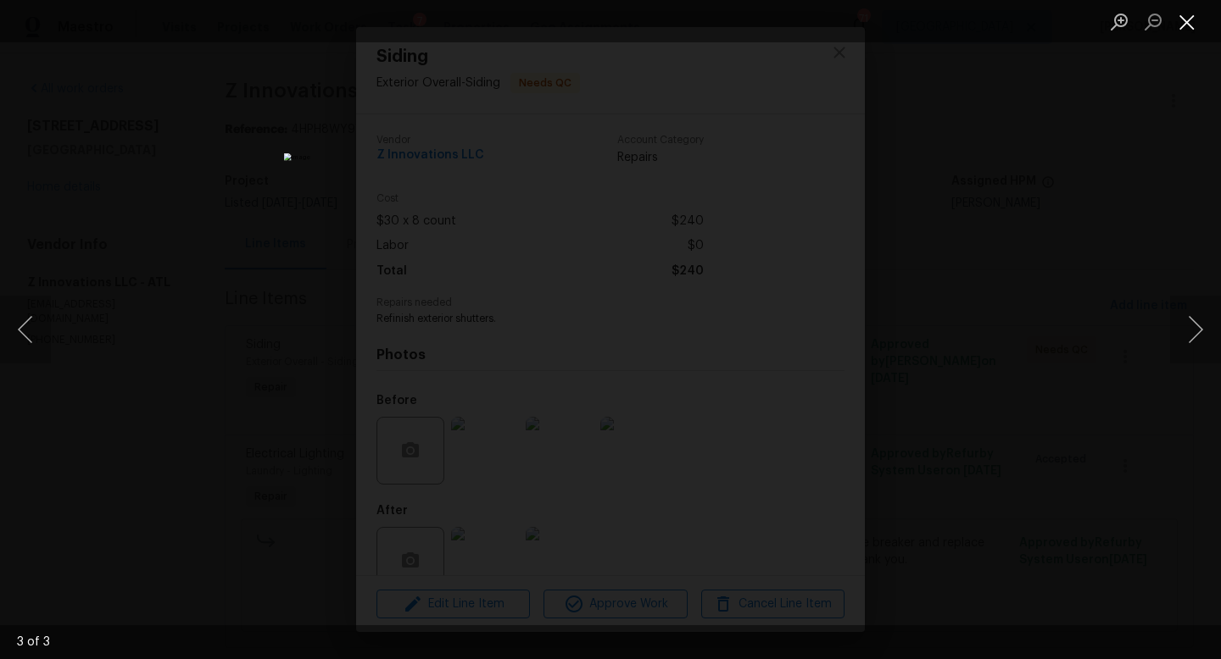
click at [1184, 27] on button "Close lightbox" at bounding box center [1187, 22] width 34 height 30
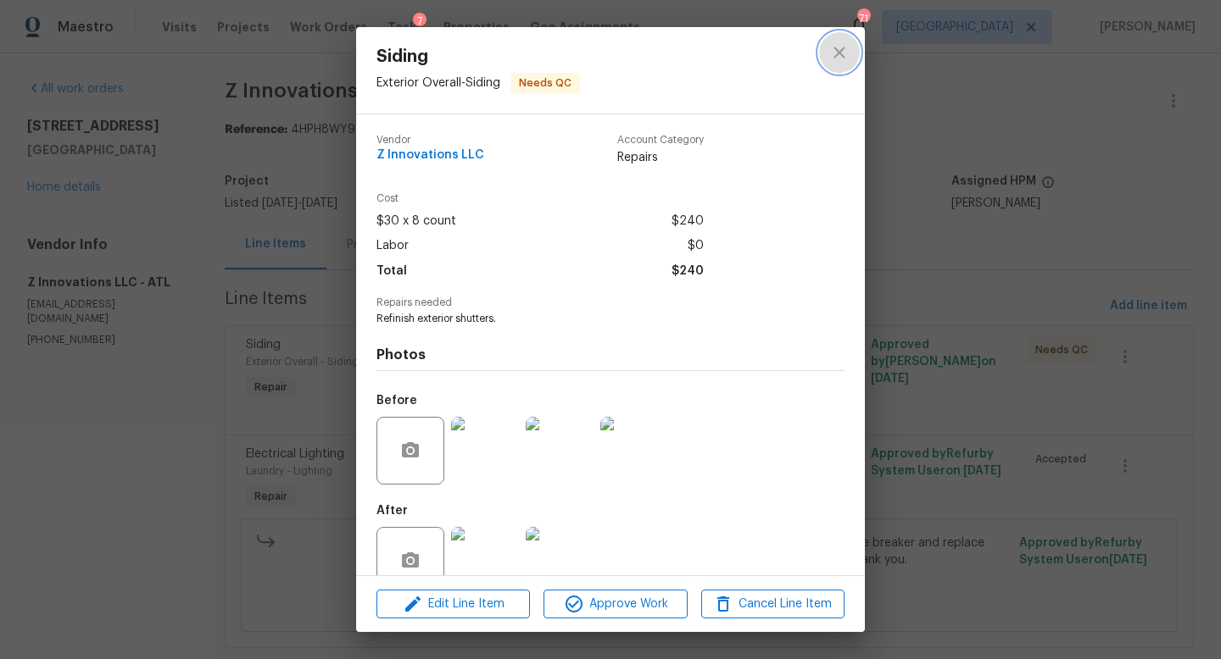
click at [847, 53] on icon "close" at bounding box center [839, 52] width 20 height 20
